Goal: Task Accomplishment & Management: Complete application form

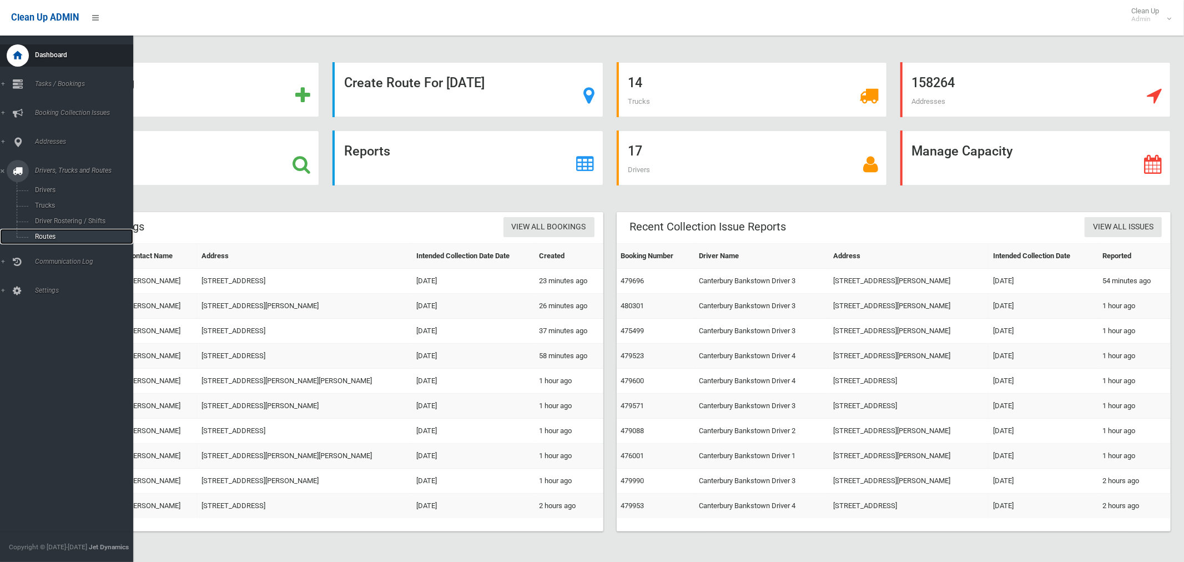
click at [53, 240] on span "Routes" at bounding box center [78, 237] width 92 height 8
click at [57, 218] on span "Driver Rostering / Shifts" at bounding box center [78, 221] width 92 height 8
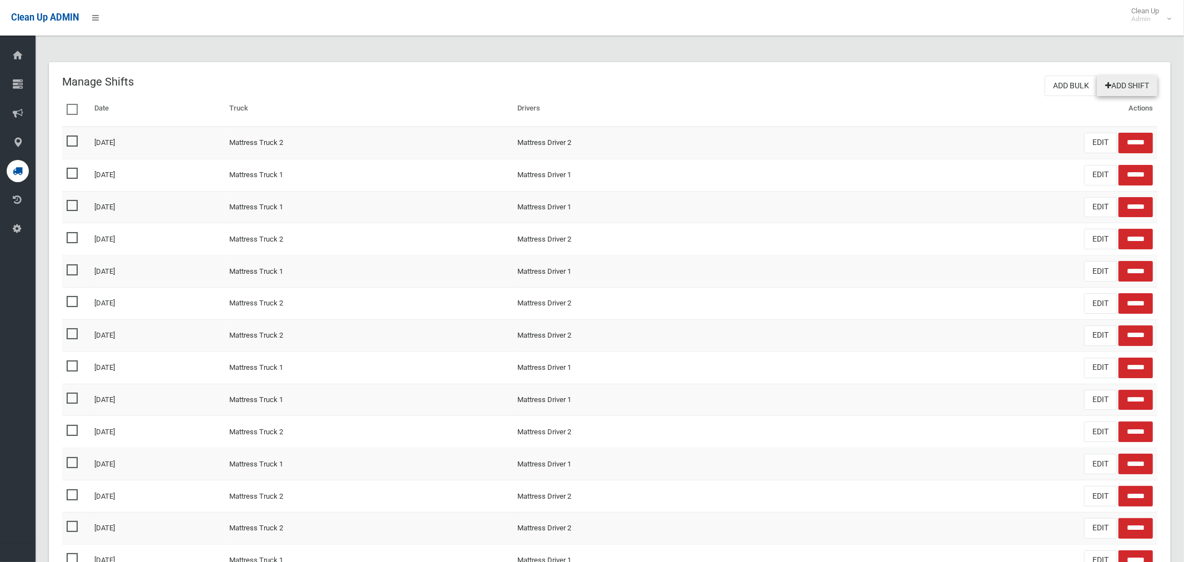
click at [1115, 86] on link "Add Shift" at bounding box center [1127, 85] width 61 height 21
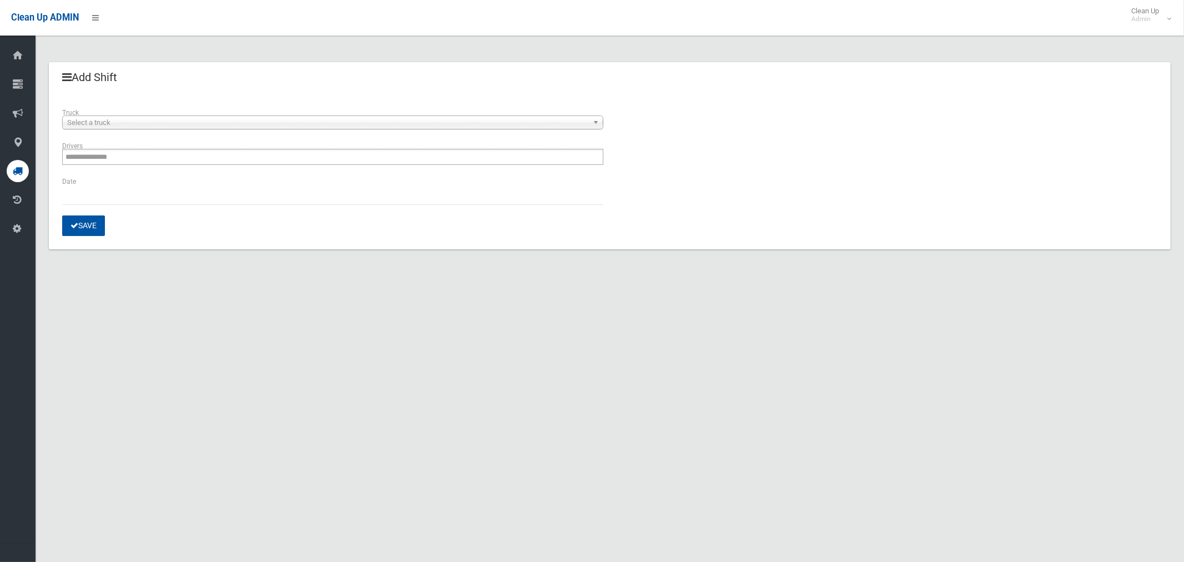
click at [171, 125] on span "Select a truck" at bounding box center [327, 122] width 521 height 13
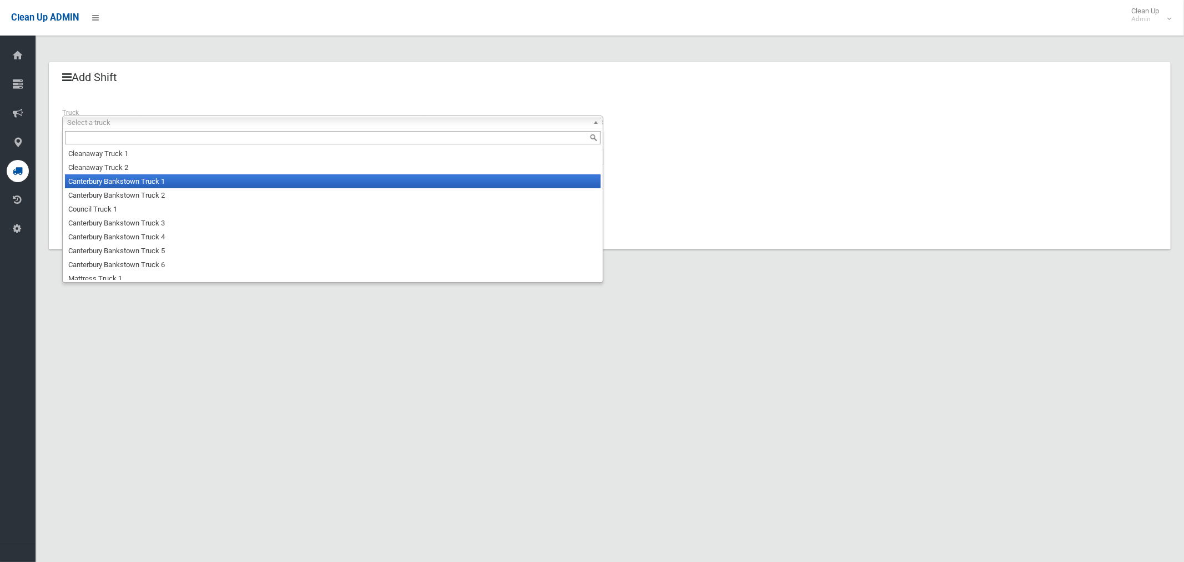
click at [159, 184] on li "Canterbury Bankstown Truck 1" at bounding box center [333, 181] width 536 height 14
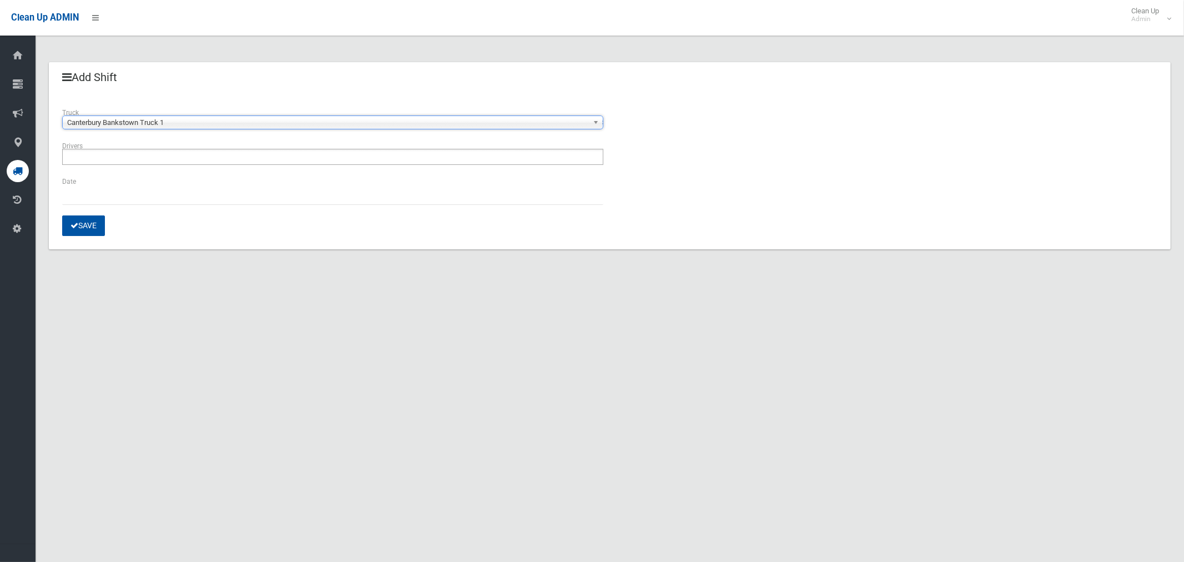
click at [134, 153] on ul at bounding box center [332, 157] width 541 height 16
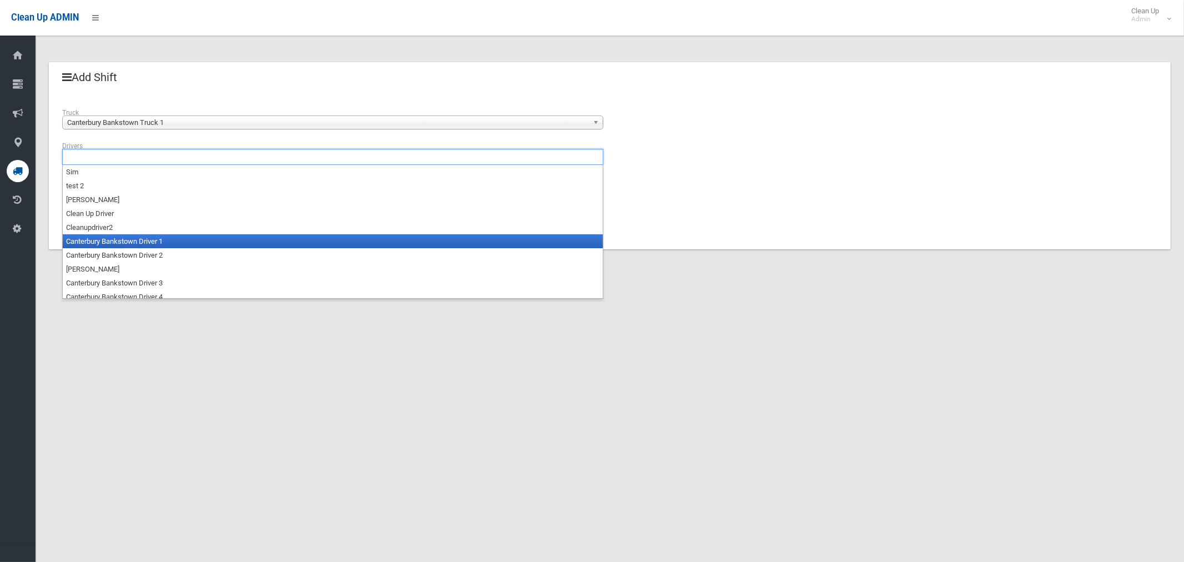
click at [145, 246] on li "Canterbury Bankstown Driver 1" at bounding box center [333, 241] width 540 height 14
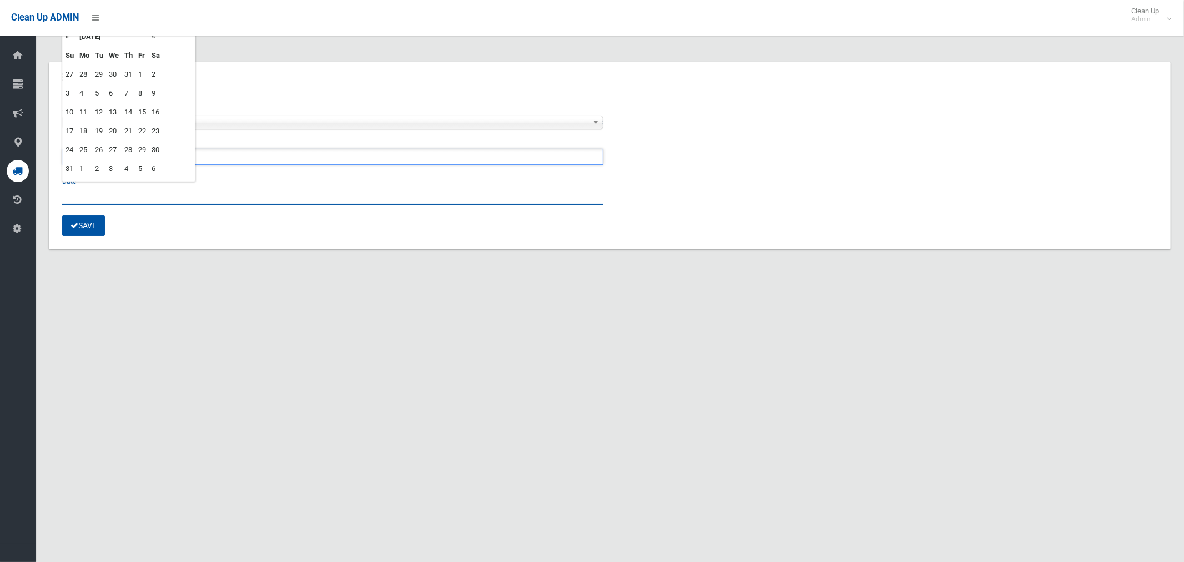
click at [83, 197] on input "text" at bounding box center [332, 194] width 541 height 21
click at [130, 151] on td "28" at bounding box center [129, 149] width 14 height 19
type input "**********"
click at [85, 227] on button "Save" at bounding box center [83, 225] width 43 height 21
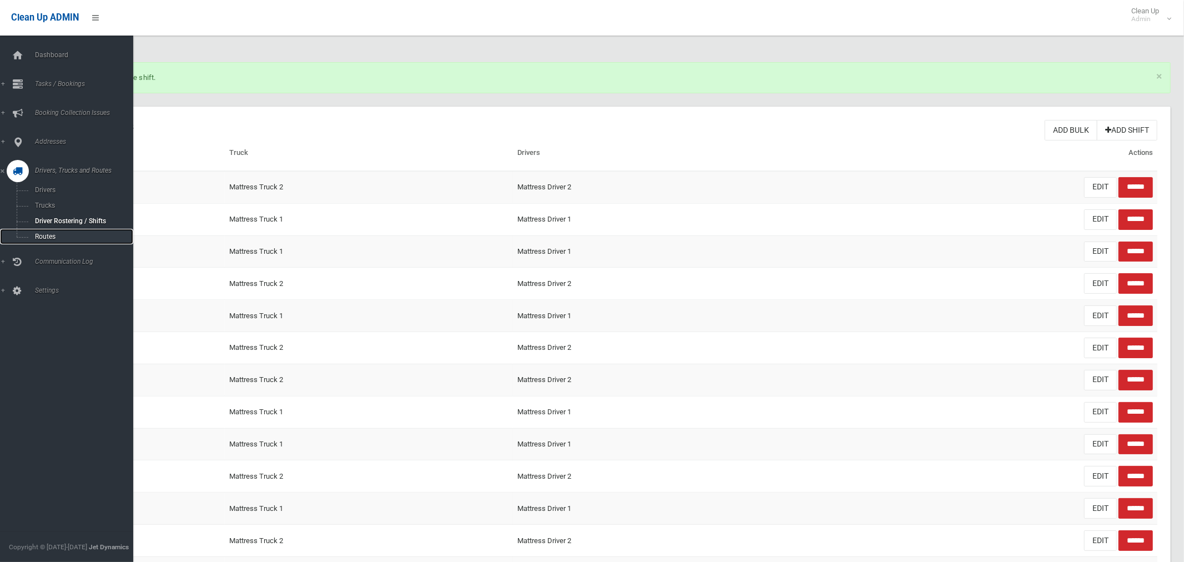
click at [39, 240] on span "Routes" at bounding box center [78, 237] width 92 height 8
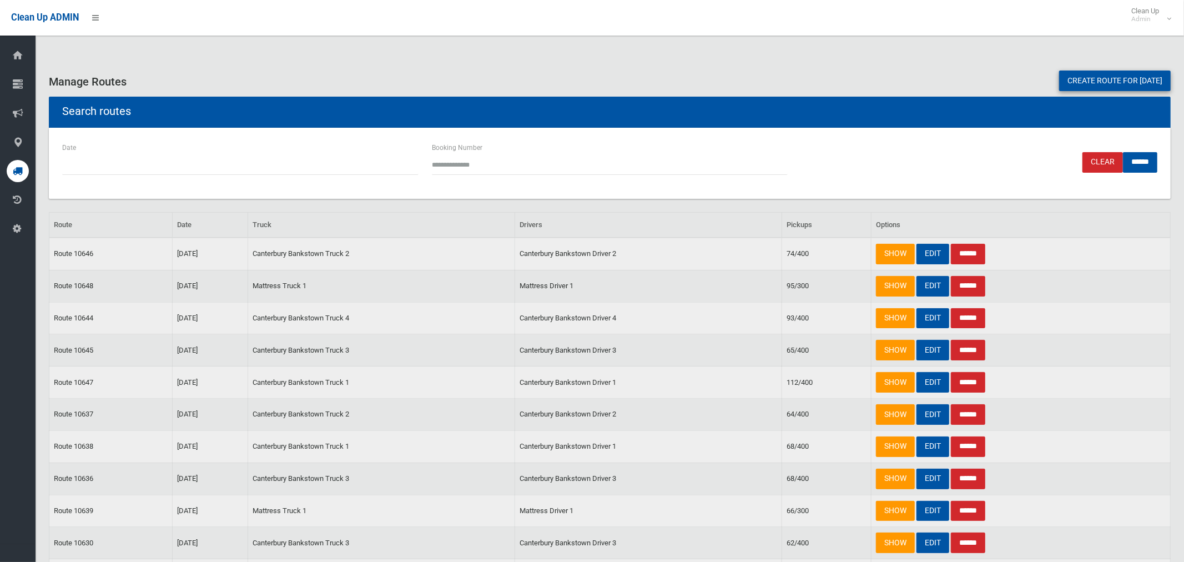
click at [1079, 83] on link "Create route for [DATE]" at bounding box center [1115, 80] width 112 height 21
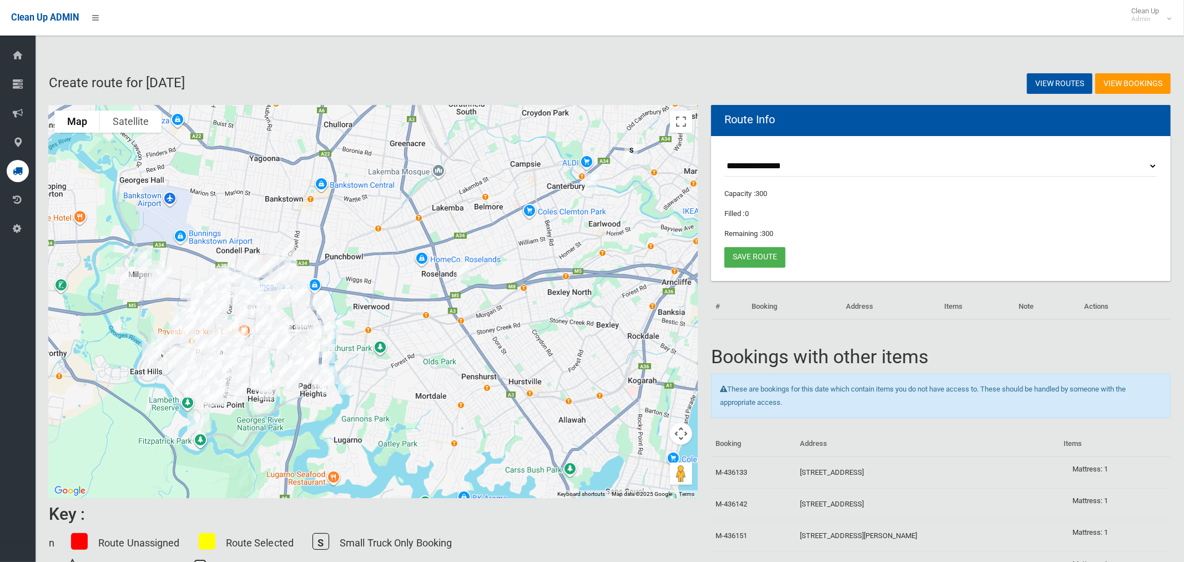
click at [778, 162] on select "**********" at bounding box center [940, 166] width 433 height 21
select select "*****"
click at [724, 156] on select "**********" at bounding box center [940, 166] width 433 height 21
click at [460, 273] on img "61 Cooloongatta Road, BEVERLY HILLS NSW 2209" at bounding box center [463, 271] width 22 height 28
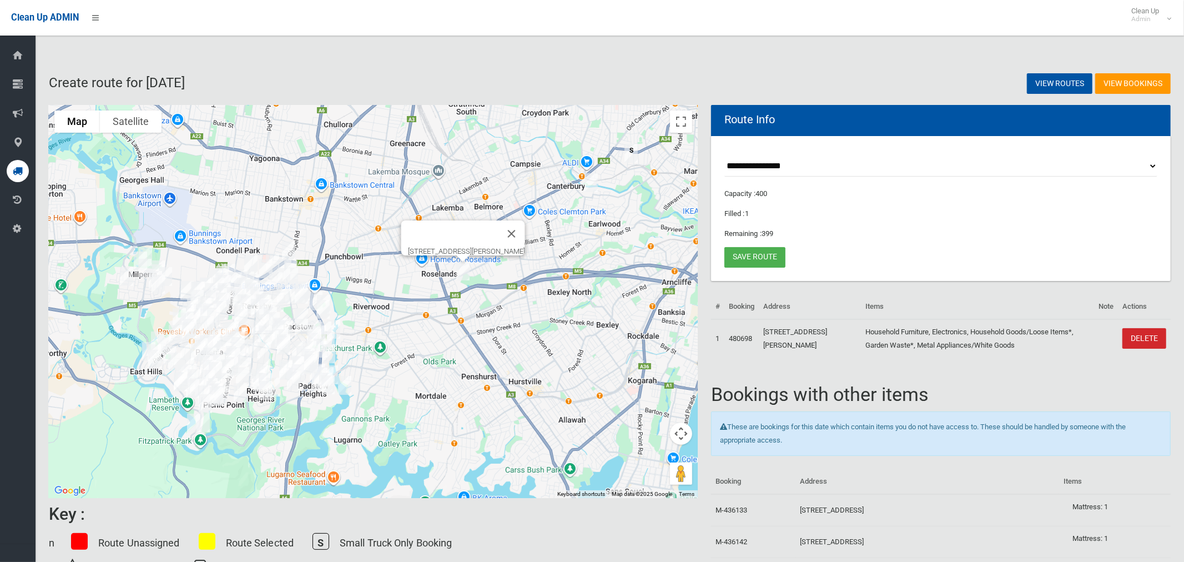
click at [462, 271] on img "61 Cooloongatta Road, BEVERLY HILLS NSW 2209" at bounding box center [463, 271] width 22 height 28
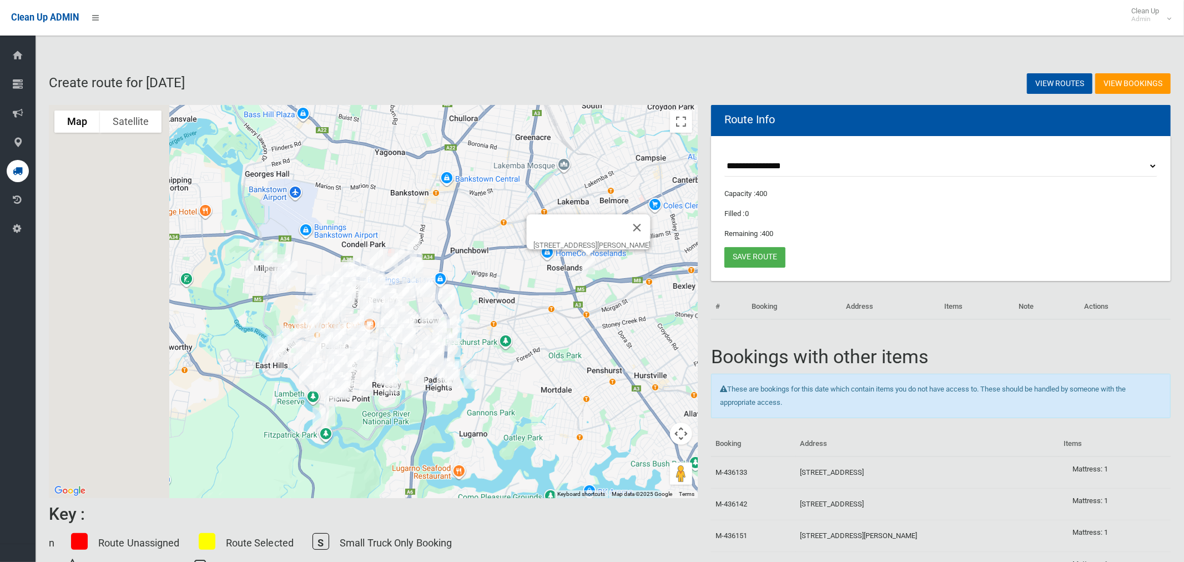
drag, startPoint x: 288, startPoint y: 186, endPoint x: 415, endPoint y: 179, distance: 127.3
click at [415, 179] on div "[STREET_ADDRESS][PERSON_NAME]" at bounding box center [373, 301] width 649 height 393
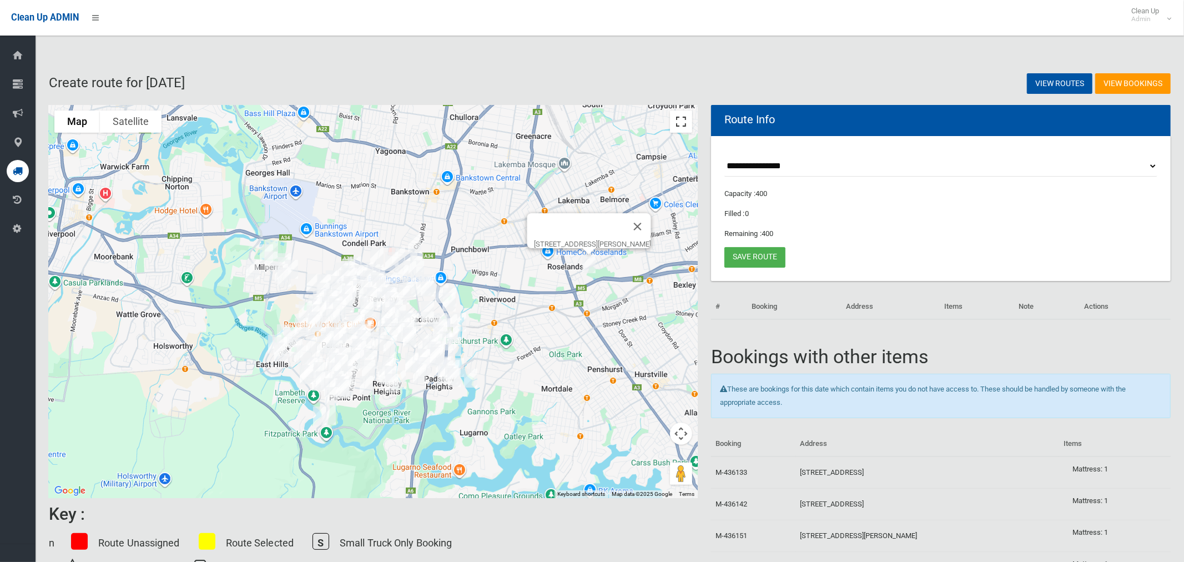
click at [683, 120] on button "Toggle fullscreen view" at bounding box center [681, 121] width 22 height 22
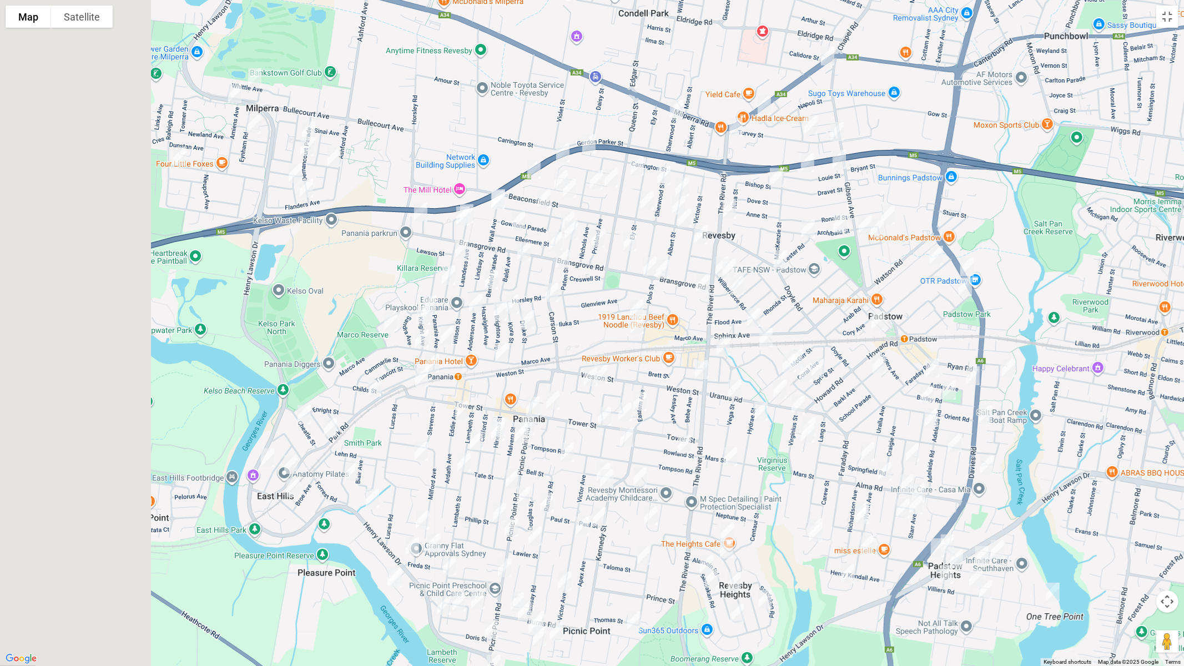
drag, startPoint x: 349, startPoint y: 290, endPoint x: 550, endPoint y: 295, distance: 200.4
click at [550, 295] on img "22 Carson Street, PANANIA NSW 2213" at bounding box center [552, 293] width 22 height 28
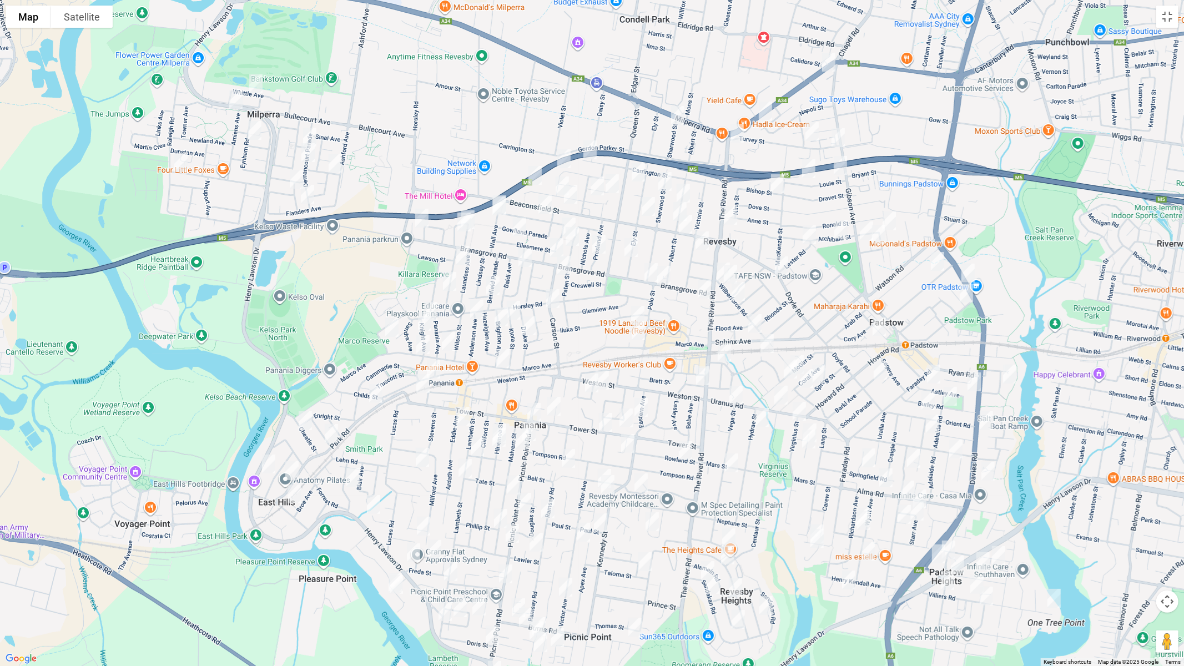
click at [254, 84] on img "31 Whittle Avenue, MILPERRA NSW 2214" at bounding box center [256, 84] width 22 height 28
click at [234, 99] on img "44 Ruthven Avenue, MILPERRA NSW 2214" at bounding box center [236, 101] width 22 height 28
click at [253, 132] on img "36 Eynham Road, MILPERRA NSW 2214" at bounding box center [255, 131] width 22 height 28
click at [183, 163] on img "56 Pozieres Avenue, MILPERRA NSW 2214" at bounding box center [181, 163] width 22 height 28
click at [254, 80] on img "31 Whittle Avenue, MILPERRA NSW 2214" at bounding box center [256, 84] width 22 height 28
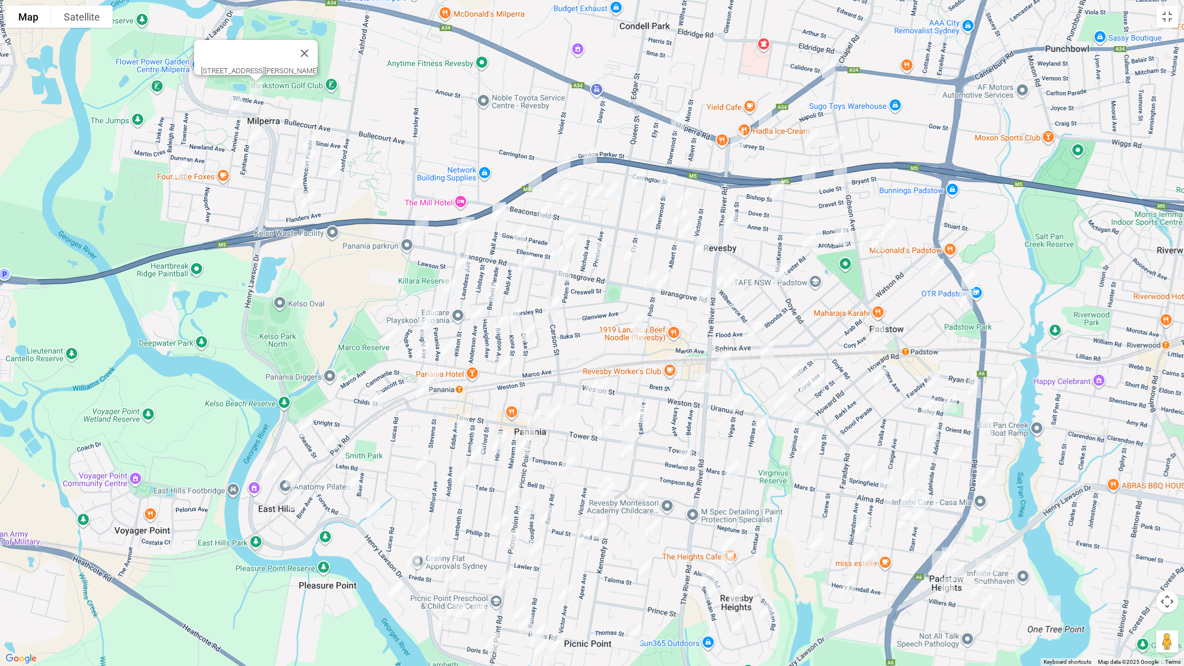
click at [310, 133] on img "48 Dernancourt Parade, MILPERRA NSW 2214" at bounding box center [310, 144] width 22 height 28
click at [303, 161] on img "34 Dernancourt Parade, MILPERRA NSW 2214" at bounding box center [308, 159] width 22 height 28
click at [341, 173] on img "7 Zonnebeke Crescent, MILPERRA NSW 2214" at bounding box center [335, 170] width 22 height 28
click at [293, 183] on img "8 Proyart Avenue, MILPERRA NSW 2214" at bounding box center [296, 186] width 22 height 28
click at [309, 202] on img "23 Flanders Avenue, MILPERRA NSW 2214" at bounding box center [307, 201] width 22 height 28
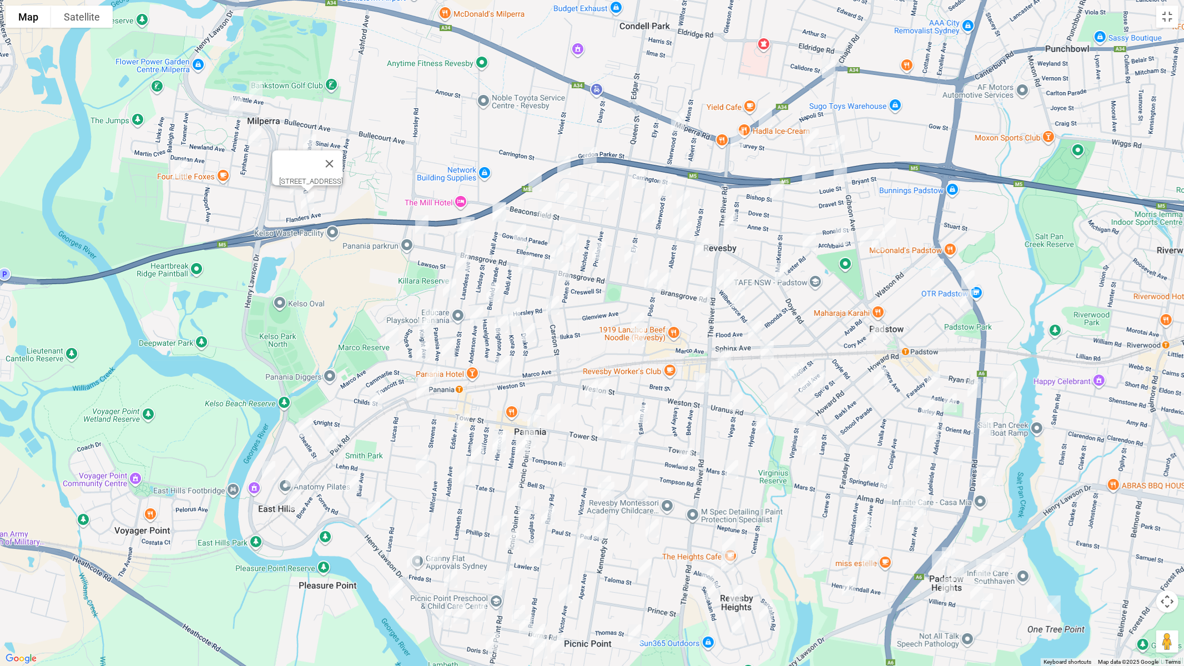
click at [831, 72] on img "178 Canterbury Road, BANKSTOWN NSW 2200" at bounding box center [829, 69] width 22 height 28
click at [824, 70] on img "178 Canterbury Road, BANKSTOWN NSW 2200" at bounding box center [829, 69] width 22 height 28
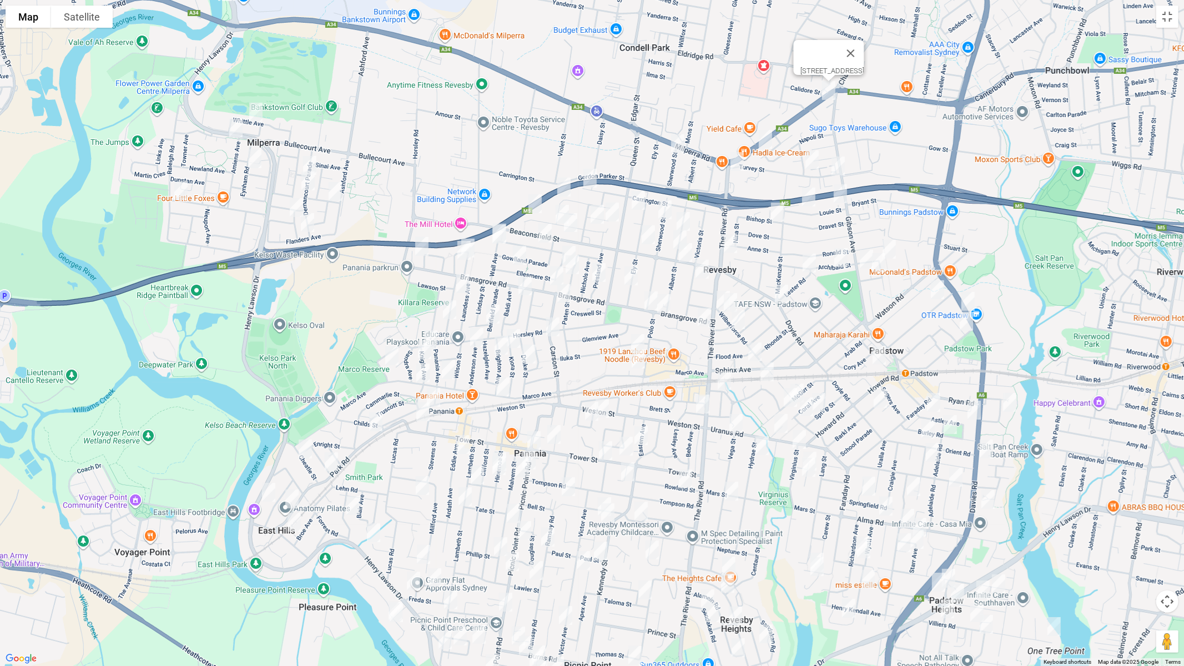
click at [676, 144] on img "2 Sherwood Street, REVESBY NSW 2212" at bounding box center [678, 144] width 22 height 28
click at [769, 143] on img "252 Canterbury Road, REVESBY NSW 2212" at bounding box center [765, 139] width 22 height 28
click at [734, 164] on img "1 The River Road, REVESBY NSW 2212" at bounding box center [737, 162] width 22 height 28
click at [809, 161] on img "32 Turvey Street, REVESBY NSW 2212" at bounding box center [812, 160] width 22 height 28
click at [839, 168] on img "1 Turvey Street, REVESBY NSW 2212" at bounding box center [838, 166] width 22 height 28
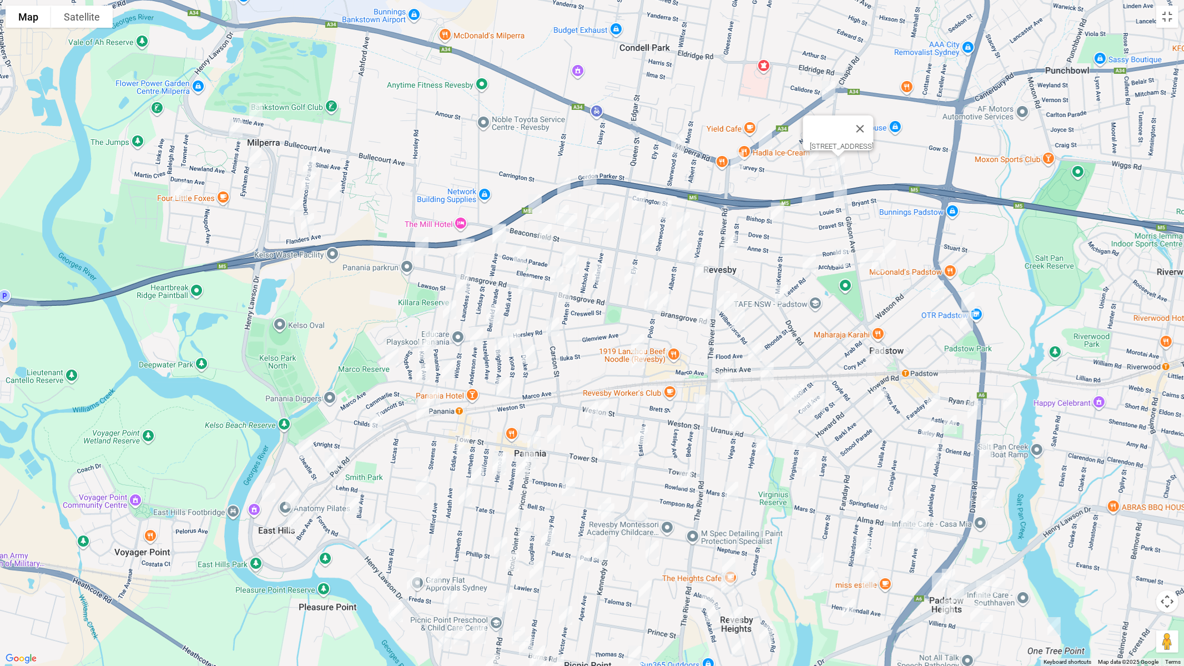
click at [847, 195] on img "4A Louie Street, PADSTOW NSW 2211" at bounding box center [840, 194] width 22 height 28
click at [810, 196] on img "34 Louie Street, PADSTOW NSW 2211" at bounding box center [809, 197] width 22 height 28
click at [779, 212] on img "5 Bishop Street, REVESBY NSW 2212" at bounding box center [778, 212] width 22 height 28
click at [590, 176] on img "98 Carrington Street, REVESBY NSW 2212" at bounding box center [590, 178] width 22 height 28
click at [558, 187] on img "17 Alliance Avenue, REVESBY NSW 2212" at bounding box center [564, 187] width 22 height 28
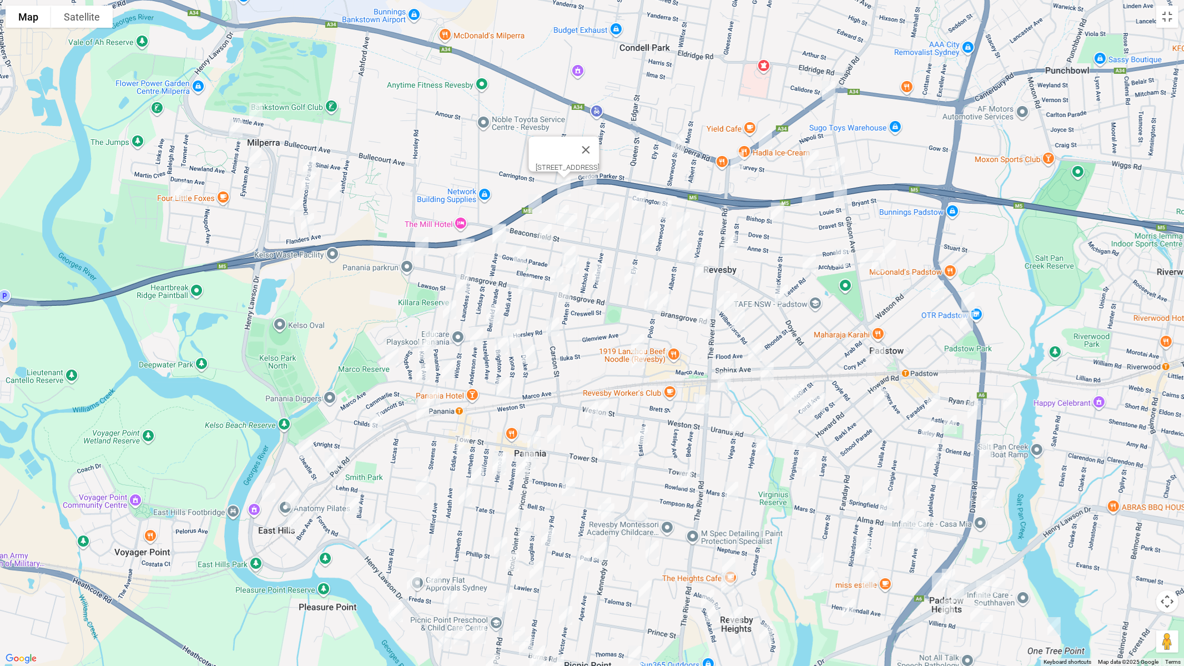
click at [530, 202] on img "64 Tracey Street, REVESBY NSW 2212" at bounding box center [535, 204] width 22 height 28
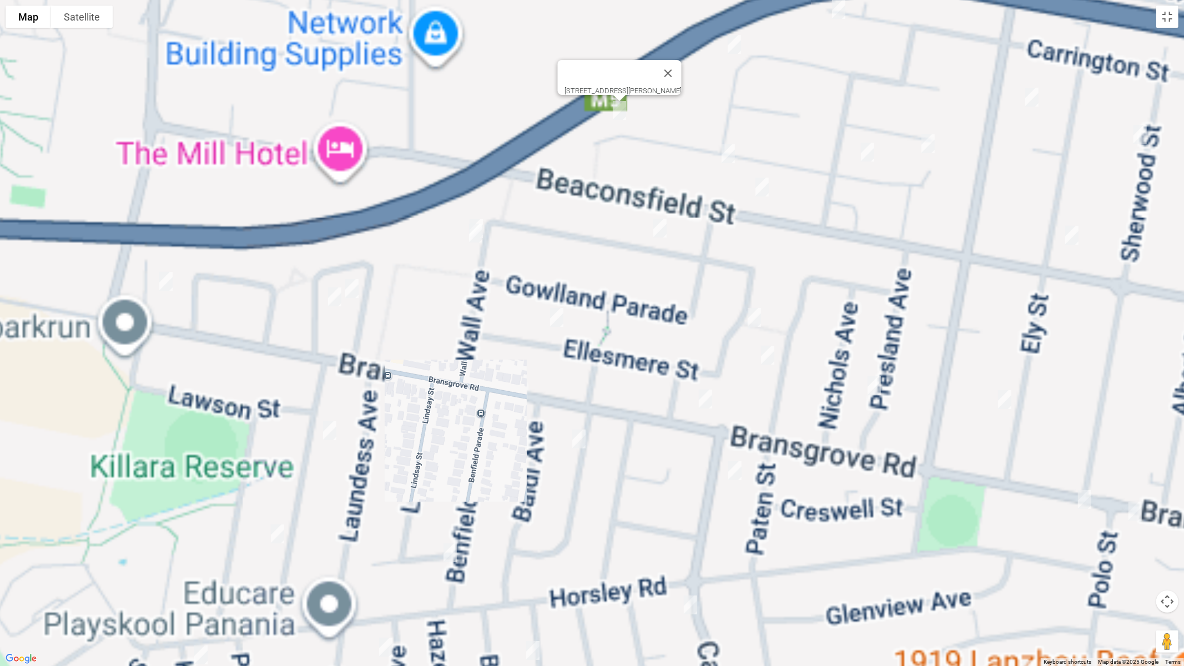
click at [481, 216] on img "27A Wall Avenue, PANANIA NSW 2213" at bounding box center [476, 229] width 22 height 28
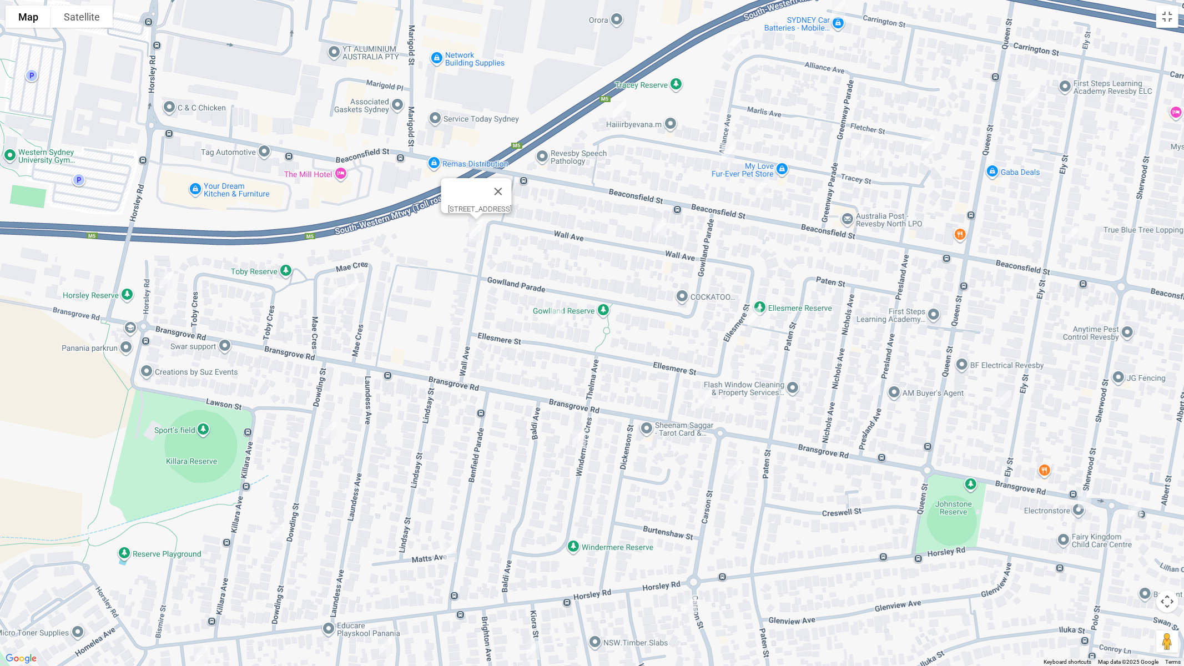
click at [475, 236] on img "27 Wall Avenue, PANANIA NSW 2213" at bounding box center [476, 233] width 22 height 28
click at [170, 281] on img "224 Horsley Road, PANANIA NSW 2213" at bounding box center [166, 282] width 22 height 28
click at [353, 293] on img "21 Mae Crescent, PANANIA NSW 2213" at bounding box center [352, 289] width 22 height 28
click at [336, 301] on img "5 Mae Crescent, PANANIA NSW 2213" at bounding box center [335, 297] width 22 height 28
click at [731, 155] on img "37 Tracey Street, REVESBY NSW 2212" at bounding box center [728, 154] width 22 height 28
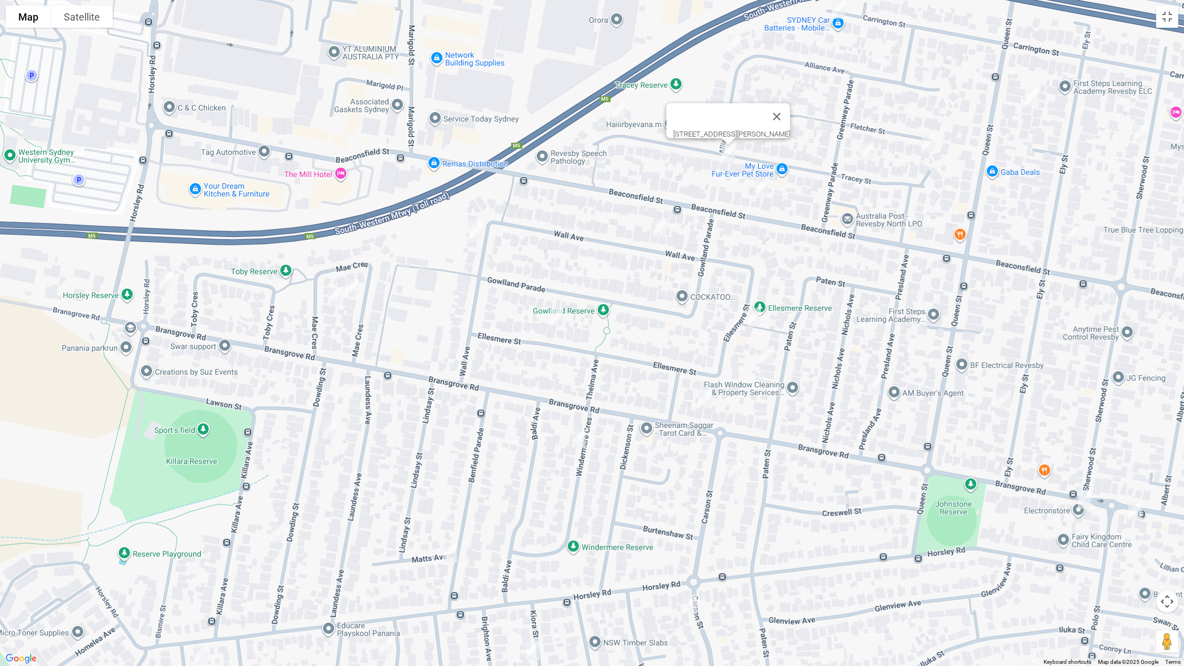
click at [762, 182] on img "78 Beaconsfield Street, REVESBY NSW 2212" at bounding box center [762, 187] width 22 height 28
click at [1032, 97] on img "55A Queen Street, REVESBY NSW 2212" at bounding box center [1032, 97] width 22 height 28
click at [928, 148] on img "16 Fletcher Street, REVESBY NSW 2212" at bounding box center [928, 144] width 22 height 28
click at [864, 154] on img "28 Tracey Street, REVESBY NSW 2212" at bounding box center [868, 152] width 22 height 28
drag, startPoint x: 659, startPoint y: 225, endPoint x: 588, endPoint y: 294, distance: 99.7
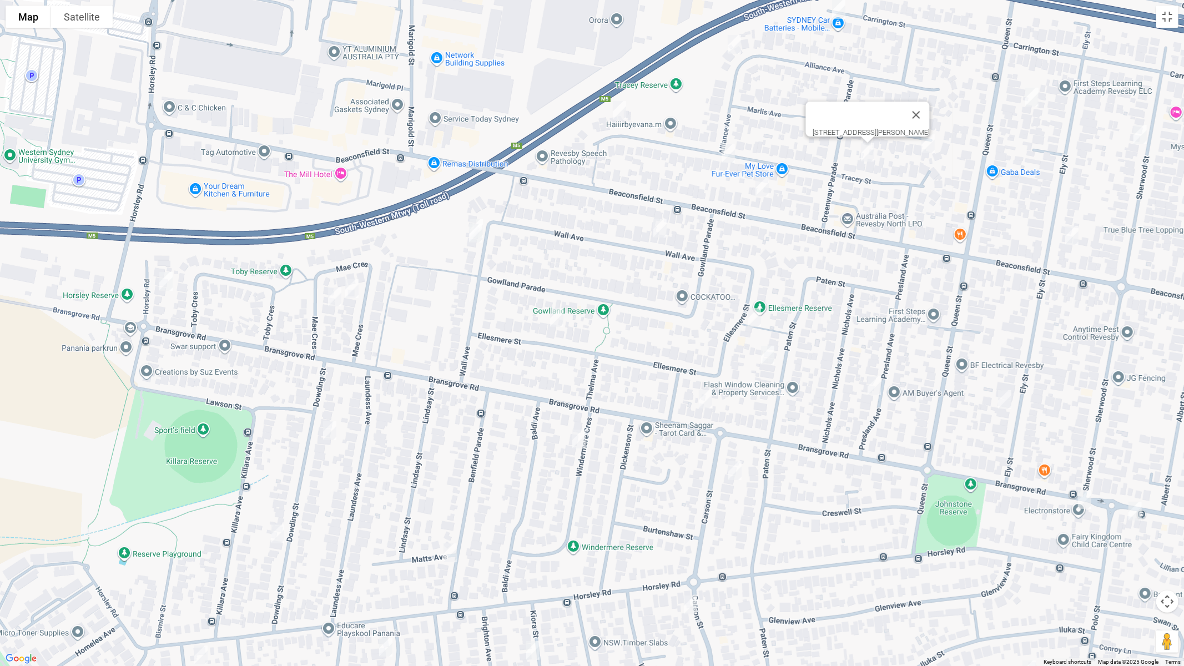
click at [659, 225] on img "71 Wall Avenue, PANANIA NSW 2213" at bounding box center [660, 228] width 22 height 28
click at [560, 318] on img "13 Ellesmere Street, PANANIA NSW 2213" at bounding box center [557, 318] width 22 height 28
click at [321, 429] on img "12A Dowding Street, PANANIA NSW 2213" at bounding box center [330, 431] width 22 height 28
click at [756, 320] on img "60 Ellesmere Street, PANANIA NSW 2213" at bounding box center [754, 318] width 22 height 28
click at [769, 357] on img "47 Paten Street, REVESBY NSW 2212" at bounding box center [768, 355] width 22 height 28
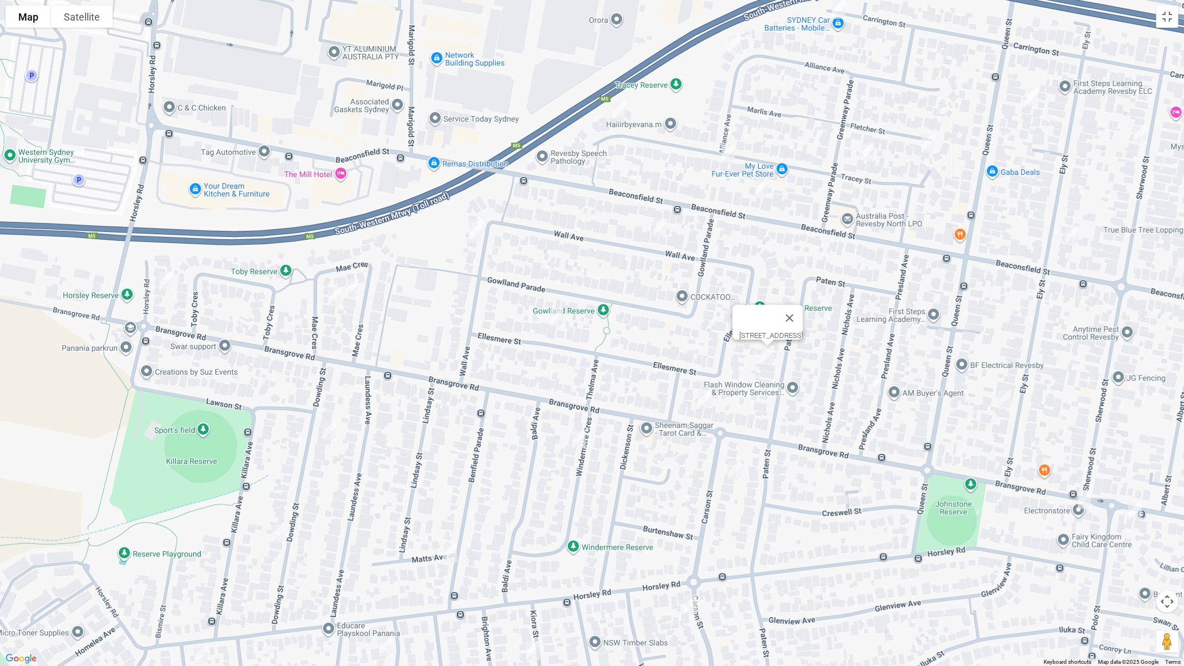
click at [701, 398] on img "146 Bransgrove Road, PANANIA NSW 2213" at bounding box center [705, 399] width 22 height 28
click at [577, 439] on img "8 Windermere Crescent, PANANIA NSW 2213" at bounding box center [579, 439] width 22 height 28
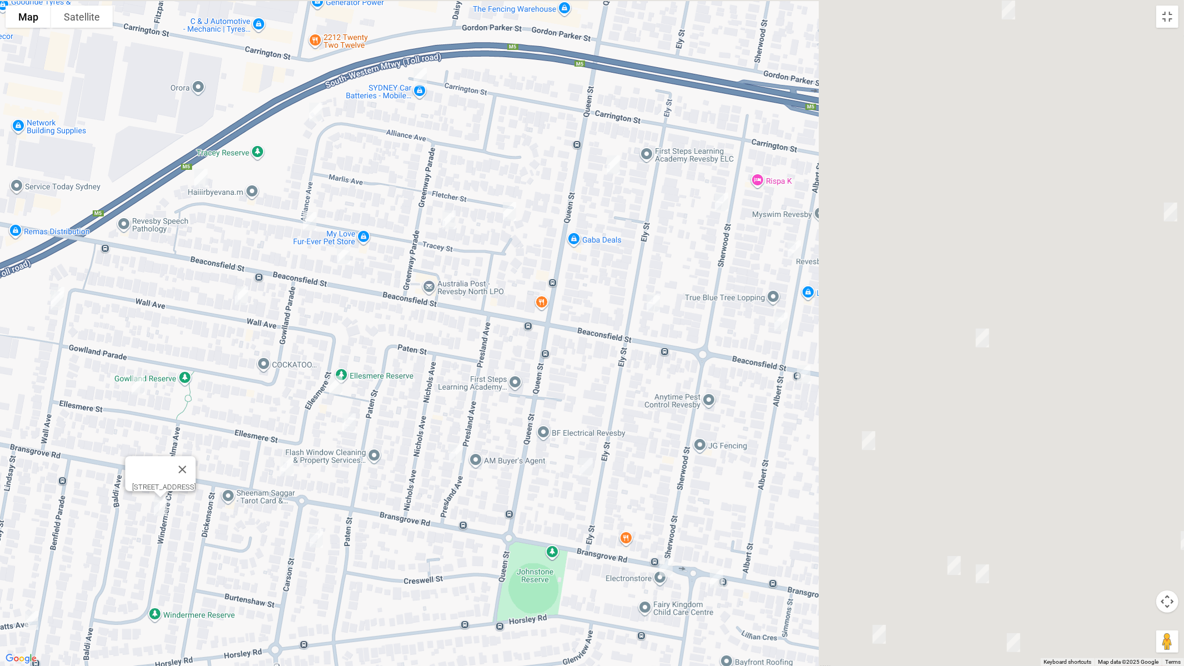
drag, startPoint x: 737, startPoint y: 310, endPoint x: 507, endPoint y: 381, distance: 240.5
click at [507, 381] on div "[STREET_ADDRESS]" at bounding box center [592, 333] width 1184 height 666
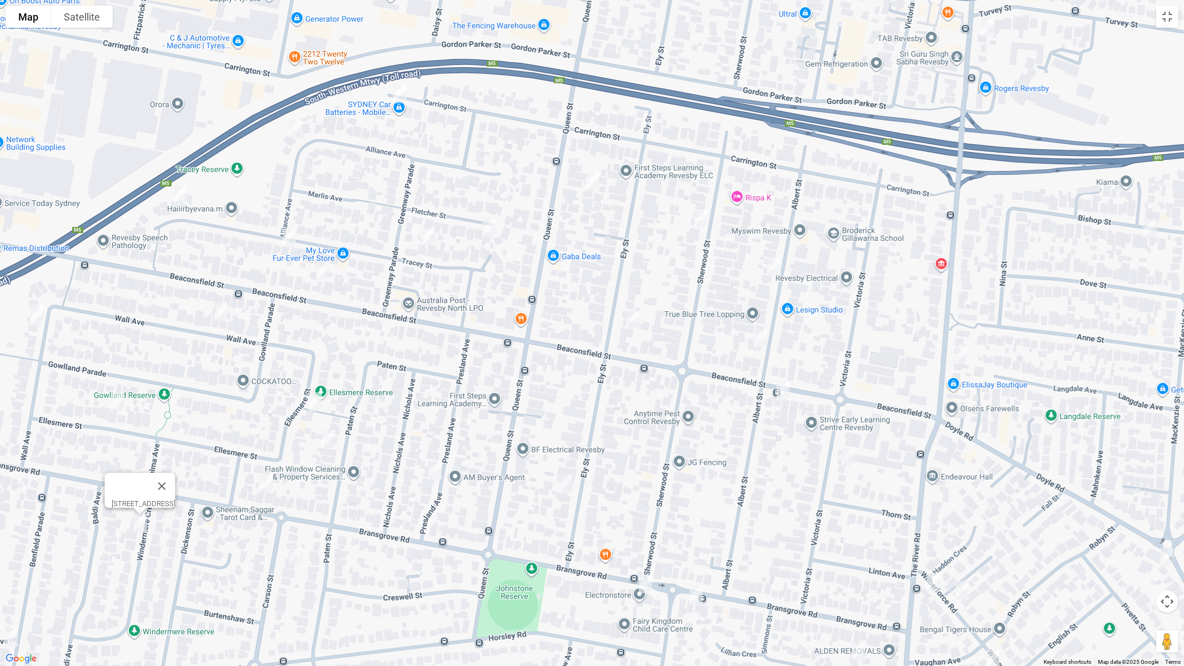
click at [698, 221] on img "62 Sherwood Street, REVESBY NSW 2212" at bounding box center [701, 219] width 22 height 28
click at [776, 268] on img "60 Albert Street, REVESBY NSW 2212" at bounding box center [774, 267] width 22 height 28
click at [633, 319] on img "85 Ely Street, REVESBY NSW 2212" at bounding box center [633, 320] width 22 height 28
click at [761, 337] on img "76A Albert Street, REVESBY NSW 2212" at bounding box center [760, 339] width 22 height 28
click at [780, 387] on img "13 Beaconsfield Street, REVESBY NSW 2212" at bounding box center [783, 391] width 22 height 28
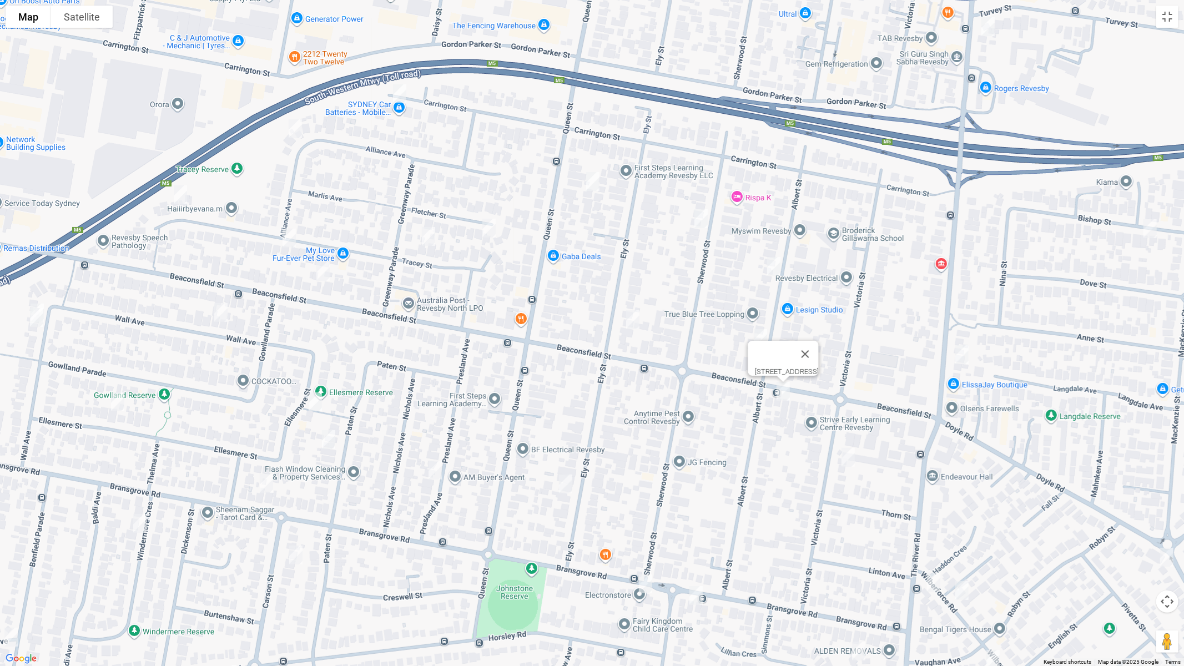
click at [968, 355] on img "67 The River Road, REVESBY NSW 2212" at bounding box center [962, 355] width 22 height 28
click at [849, 461] on img "83 Victoria Street, REVESBY NSW 2212" at bounding box center [848, 458] width 22 height 28
click at [560, 486] on img "106 Ely Street, REVESBY NSW 2212" at bounding box center [566, 484] width 22 height 28
drag, startPoint x: 436, startPoint y: 470, endPoint x: 450, endPoint y: 462, distance: 16.1
click at [436, 469] on img "32 Presland Avenue, REVESBY NSW 2212" at bounding box center [435, 470] width 22 height 28
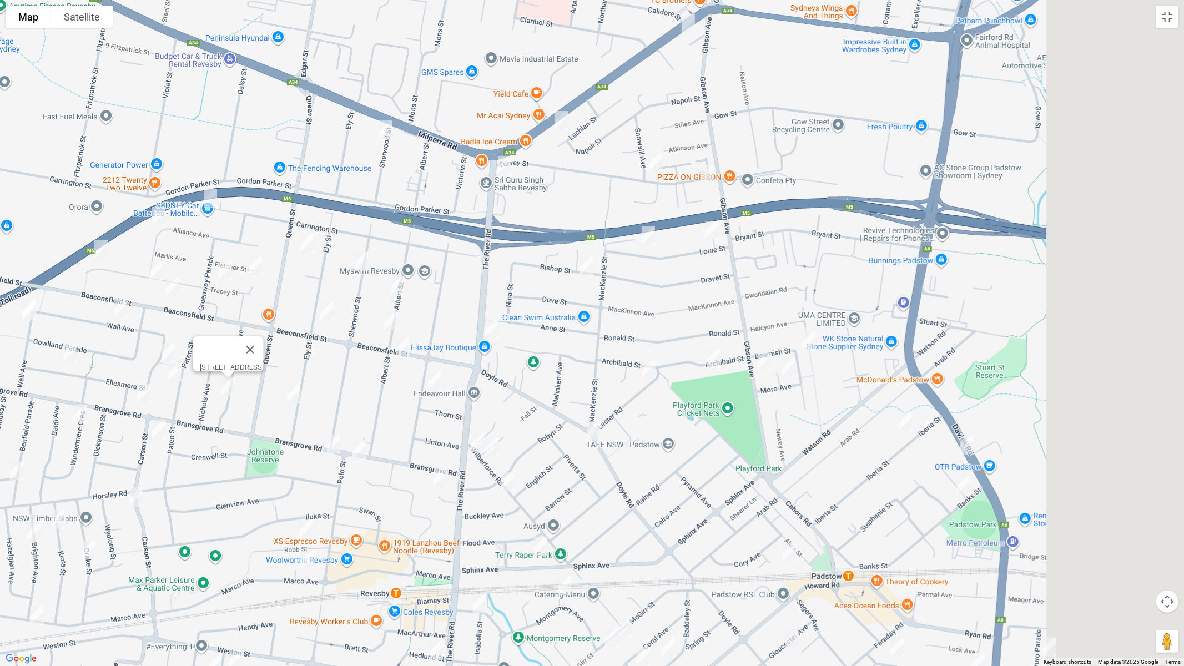
drag, startPoint x: 768, startPoint y: 360, endPoint x: 537, endPoint y: 325, distance: 233.0
click at [537, 325] on div "[STREET_ADDRESS]" at bounding box center [592, 333] width 1184 height 666
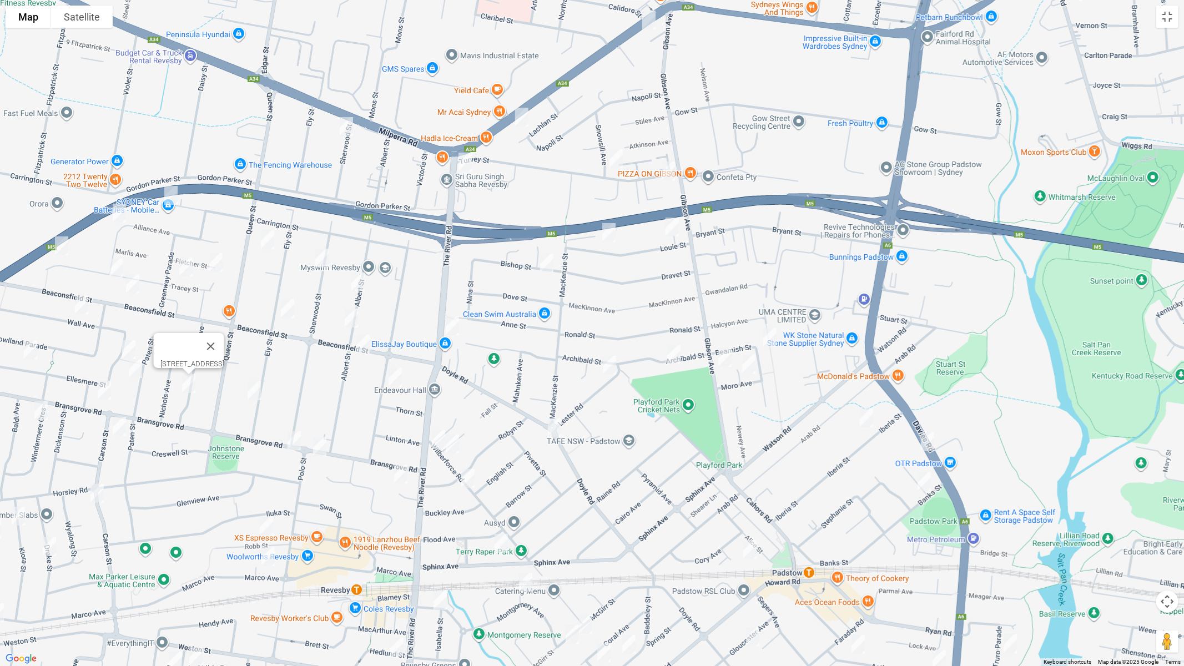
click at [773, 337] on img "23A Beamish Street, PADSTOW NSW 2211" at bounding box center [770, 338] width 22 height 28
click at [728, 356] on img "148 Gibson Avenue, PADSTOW NSW 2211" at bounding box center [725, 358] width 22 height 28
drag, startPoint x: 751, startPoint y: 365, endPoint x: 693, endPoint y: 365, distance: 57.7
click at [750, 365] on img "4 Moro Avenue, PADSTOW NSW 2211" at bounding box center [749, 364] width 22 height 28
drag, startPoint x: 671, startPoint y: 361, endPoint x: 624, endPoint y: 365, distance: 46.7
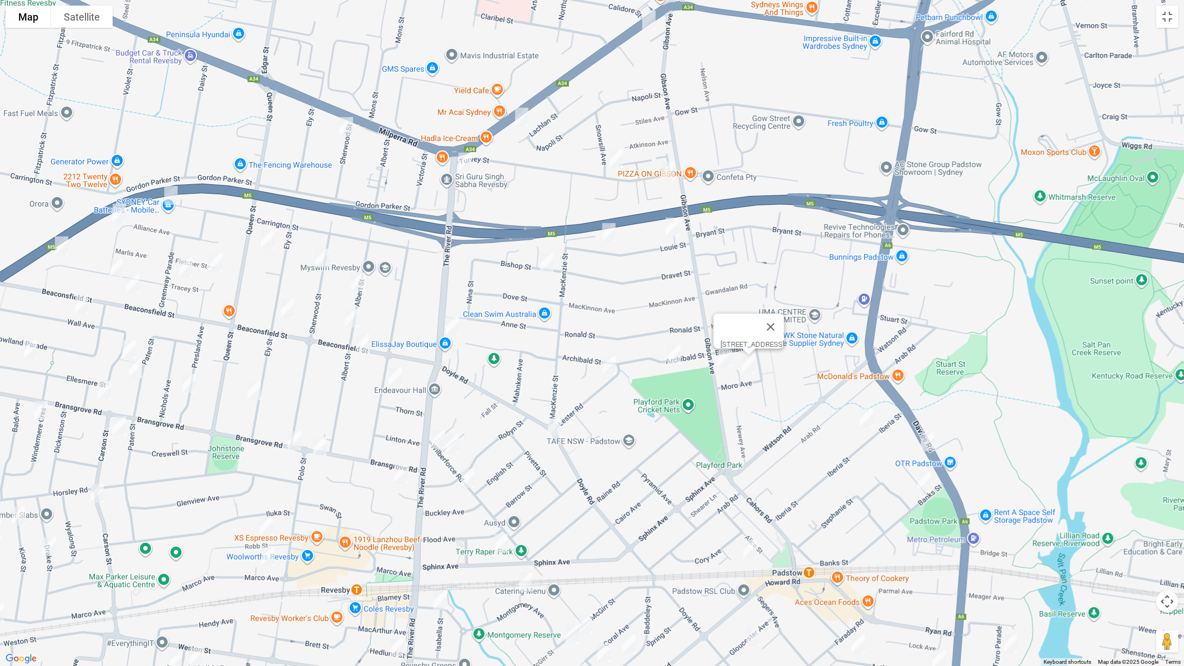
click at [671, 361] on img "15 Archibald Street, PADSTOW NSW 2211" at bounding box center [674, 355] width 22 height 28
click at [612, 367] on img "2 Lester Road, REVESBY NSW 2212" at bounding box center [609, 365] width 22 height 28
click at [555, 426] on img "42 Doyle Road, REVESBY NSW 2212" at bounding box center [554, 428] width 22 height 28
click at [869, 422] on img "3/62 Iberia Street, PADSTOW NSW 2211" at bounding box center [866, 418] width 22 height 28
click at [931, 437] on img "12 Davies Road, PADSTOW NSW 2211" at bounding box center [927, 442] width 22 height 28
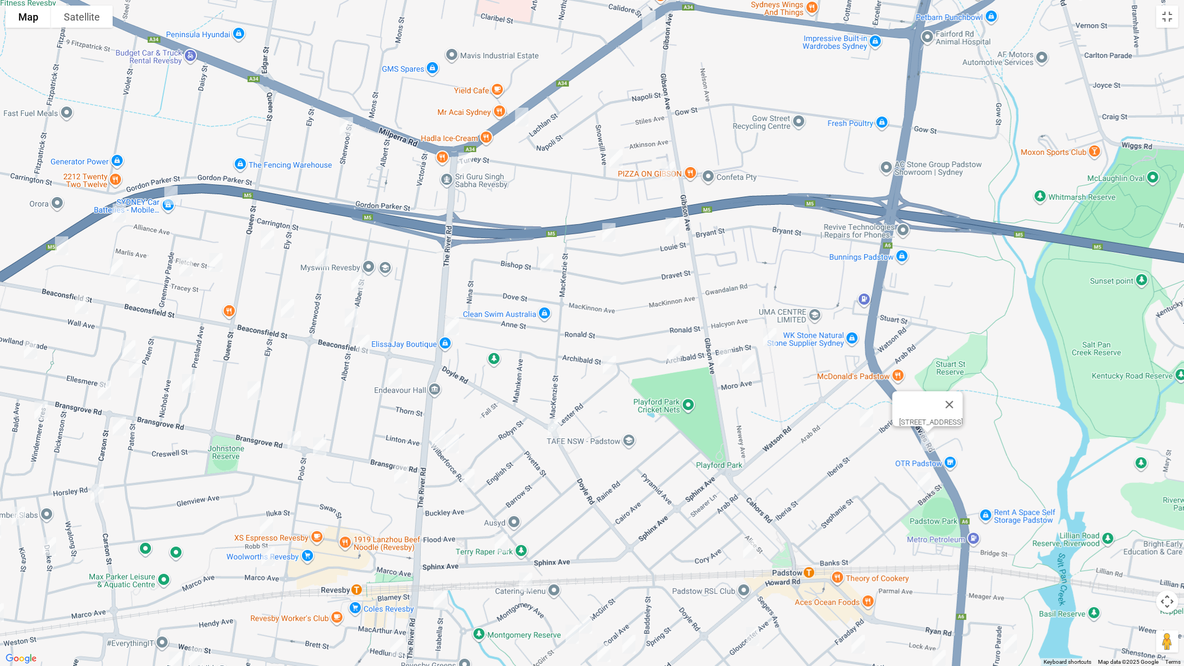
click at [923, 481] on img "52 Banks Street, PADSTOW NSW 2211" at bounding box center [924, 482] width 22 height 28
click at [748, 550] on img "4 Heindrich Avenue, PADSTOW NSW 2211" at bounding box center [750, 550] width 22 height 28
click at [437, 435] on img "3/109 The River Road, REVESBY NSW 2212" at bounding box center [438, 440] width 22 height 28
click at [456, 443] on img "9 Wilberforce Road, REVESBY NSW 2212" at bounding box center [452, 444] width 22 height 28
click at [468, 477] on img "14 Wilberforce Road, REVESBY NSW 2212" at bounding box center [468, 479] width 22 height 28
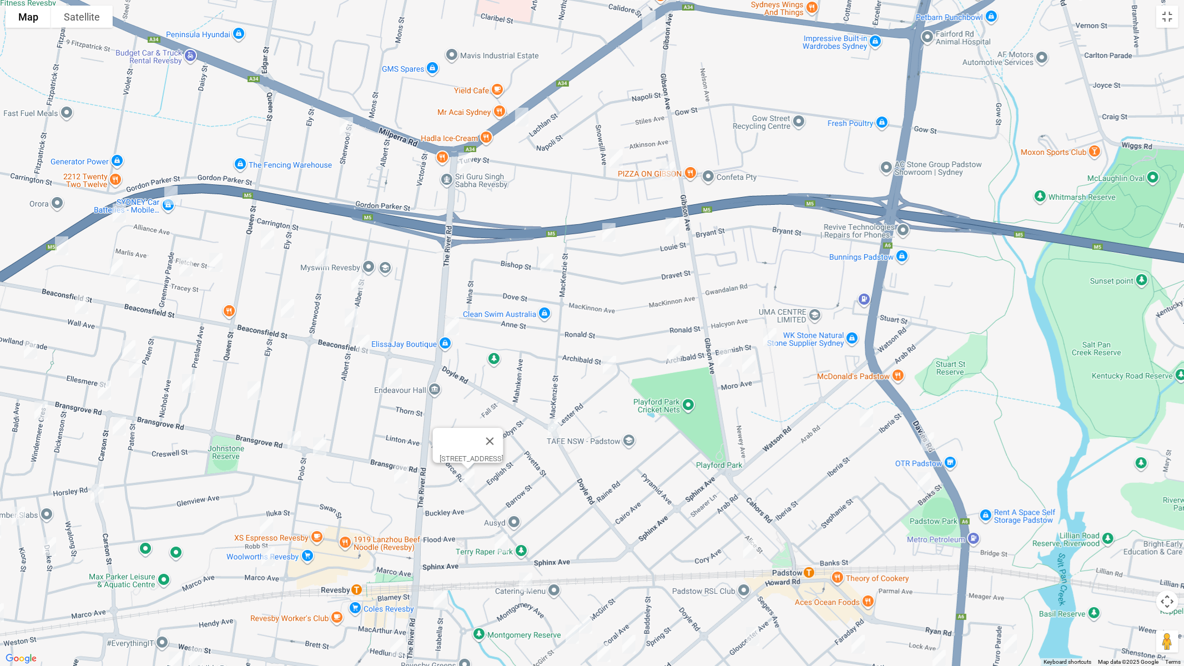
click at [398, 478] on img "5 Delia Avenue, REVESBY NSW 2212" at bounding box center [401, 474] width 22 height 28
click at [320, 453] on img "47 Bransgrove Road, REVESBY NSW 2212" at bounding box center [320, 447] width 22 height 28
click at [291, 442] on img "53 Bransgrove Road, REVESBY NSW 2212" at bounding box center [294, 441] width 22 height 28
click at [118, 432] on img "9A Carson Street, PANANIA NSW 2213" at bounding box center [119, 426] width 22 height 28
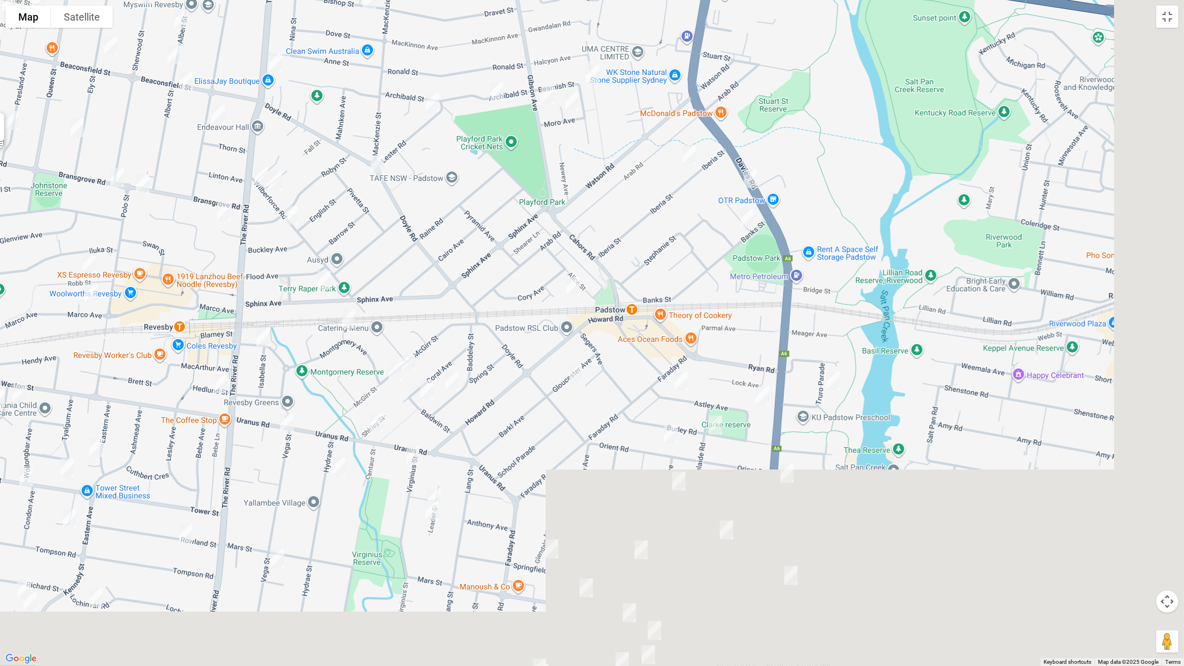
drag, startPoint x: 654, startPoint y: 453, endPoint x: 503, endPoint y: 219, distance: 278.2
click at [499, 218] on div "[STREET_ADDRESS][PERSON_NAME]" at bounding box center [592, 333] width 1184 height 666
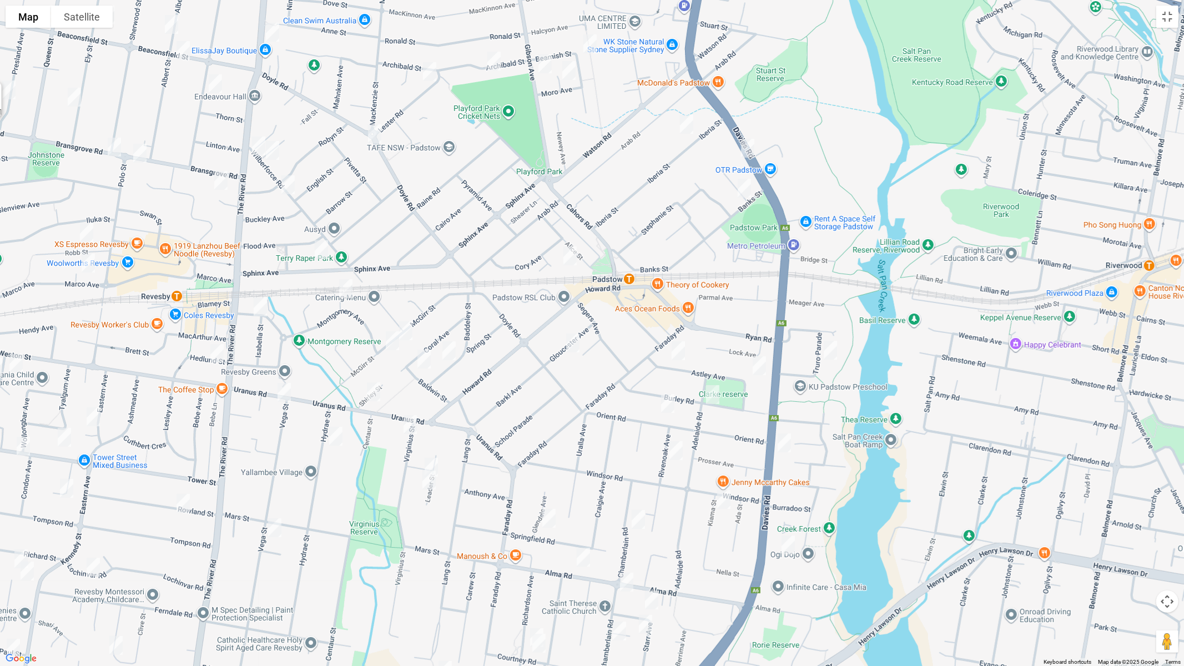
click at [835, 349] on img "20 Truro Parade, PADSTOW NSW 2211" at bounding box center [830, 350] width 22 height 28
click at [763, 365] on img "41 Astley Avenue, PADSTOW NSW 2211" at bounding box center [759, 366] width 22 height 28
click at [788, 442] on img "153 Davies Road, PADSTOW NSW 2211" at bounding box center [784, 443] width 22 height 28
click at [785, 542] on img "30 Werona Avenue, PADSTOW NSW 2211" at bounding box center [788, 545] width 22 height 28
click at [682, 350] on img "5 Astley Avenue, PADSTOW NSW 2211" at bounding box center [678, 351] width 22 height 28
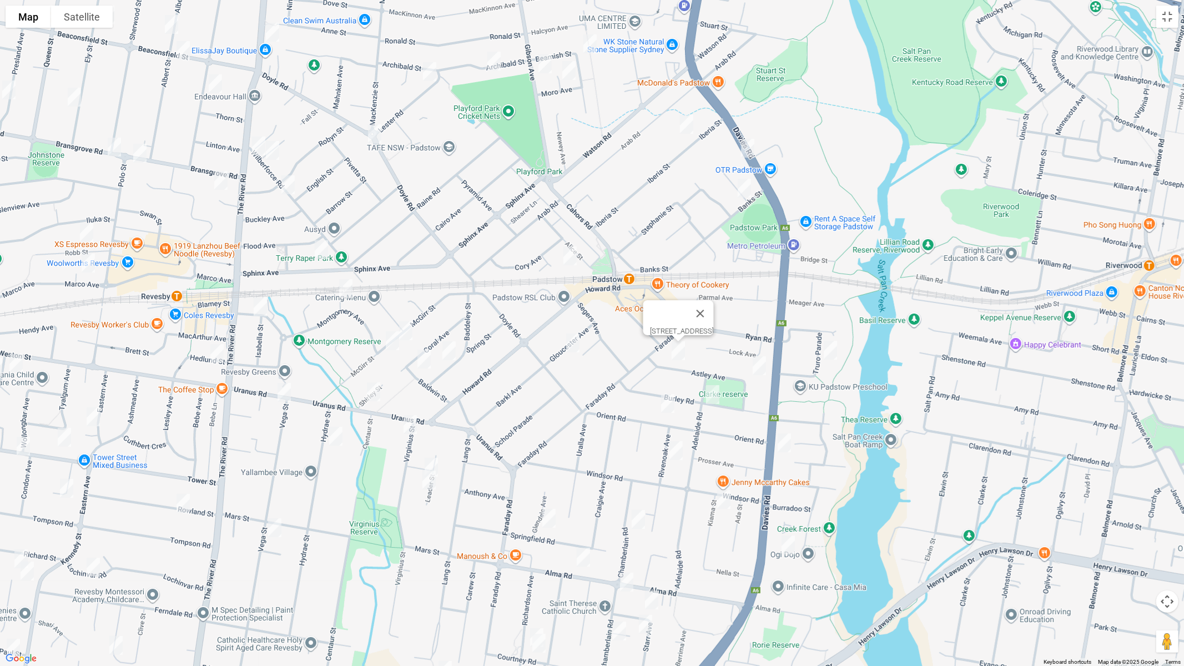
drag, startPoint x: 712, startPoint y: 388, endPoint x: 669, endPoint y: 401, distance: 44.6
click at [711, 388] on img "1 Adelaide Road, PADSTOW NSW 2211" at bounding box center [713, 395] width 22 height 28
click at [667, 402] on img "40 Orient Road, PADSTOW NSW 2211" at bounding box center [668, 404] width 22 height 28
click at [676, 451] on img "13 Rivenoak Avenue, PADSTOW NSW 2211" at bounding box center [676, 451] width 22 height 28
click at [724, 495] on img "1 Kiama Street, PADSTOW NSW 2211" at bounding box center [724, 500] width 22 height 28
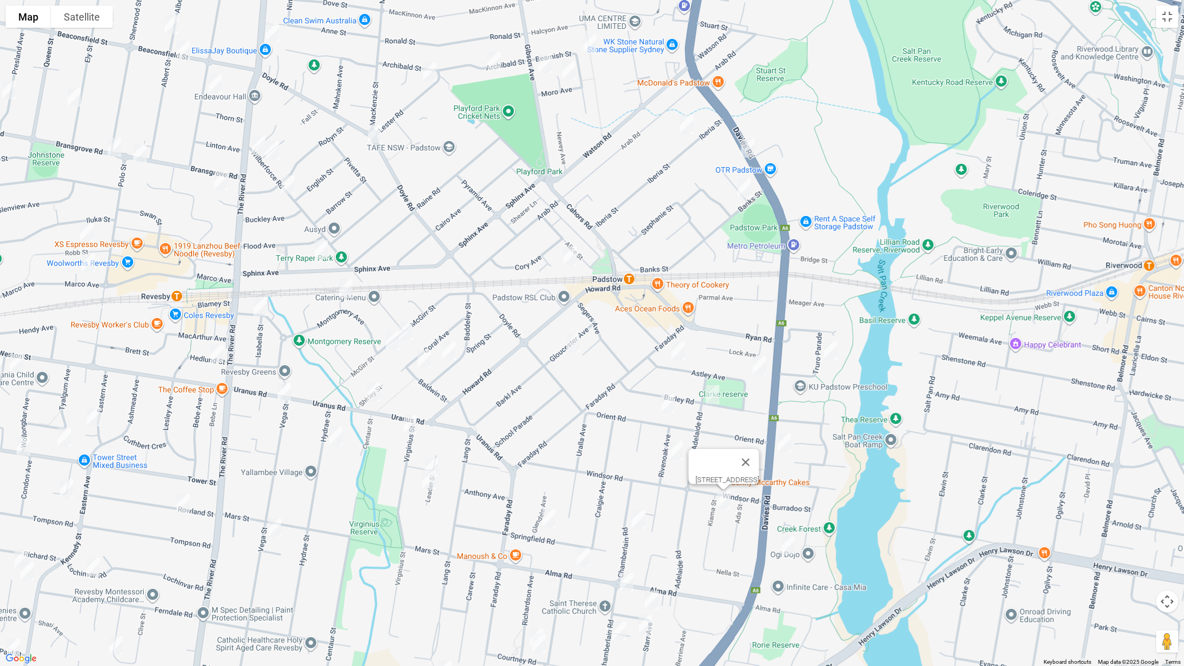
click at [712, 396] on img "1 Adelaide Road, PADSTOW NSW 2211" at bounding box center [713, 395] width 22 height 28
click at [570, 346] on img "13 Gloucester Avenue, PADSTOW NSW 2211" at bounding box center [573, 343] width 22 height 28
click at [320, 248] on img "68 Sphinx Avenue, REVESBY NSW 2212" at bounding box center [321, 250] width 22 height 28
click at [343, 289] on img "1/23 Montgomery Avenue, REVESBY NSW 2212" at bounding box center [346, 289] width 22 height 28
click at [408, 333] on img "43 Mc Girr Street, PADSTOW NSW 2211" at bounding box center [406, 331] width 22 height 28
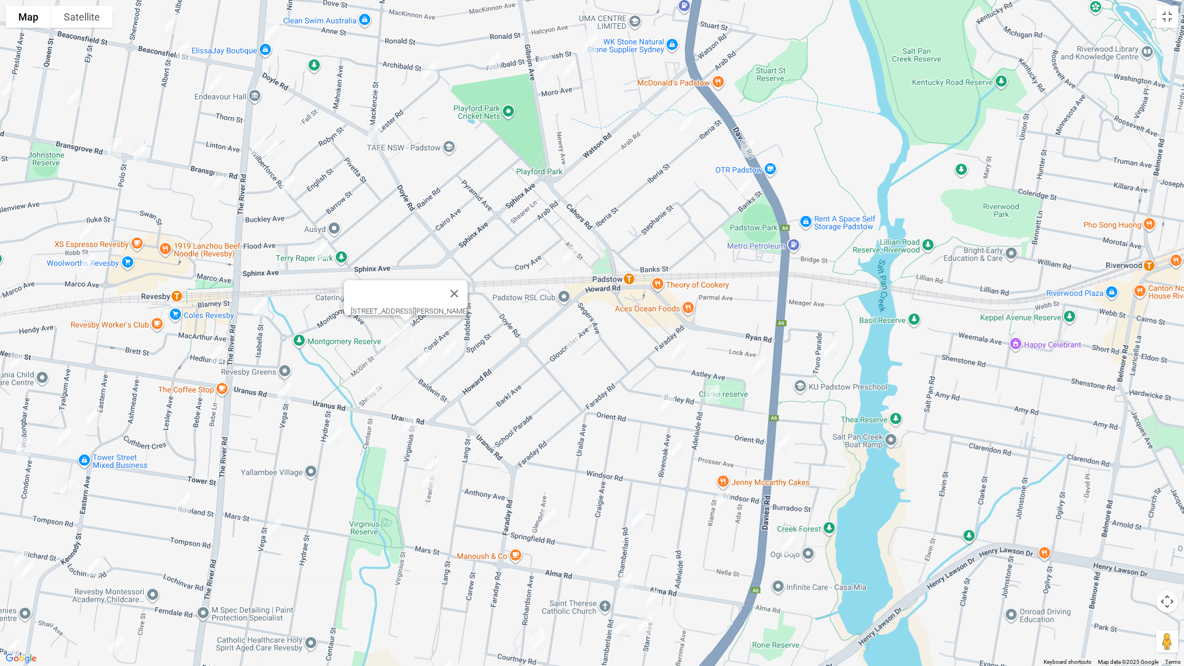
click at [390, 339] on img "51 Mc Girr Street, PADSTOW NSW 2211" at bounding box center [392, 341] width 22 height 28
click at [451, 350] on img "26 Spring Street, PADSTOW NSW 2211" at bounding box center [449, 351] width 22 height 28
click at [425, 356] on img "18 Baldwin Street, PADSTOW NSW 2211" at bounding box center [424, 359] width 22 height 28
click at [424, 358] on img "18 Baldwin Street, PADSTOW NSW 2211" at bounding box center [424, 359] width 22 height 28
click at [260, 308] on img "2 Isabella Street, REVESBY NSW 2212" at bounding box center [260, 307] width 22 height 28
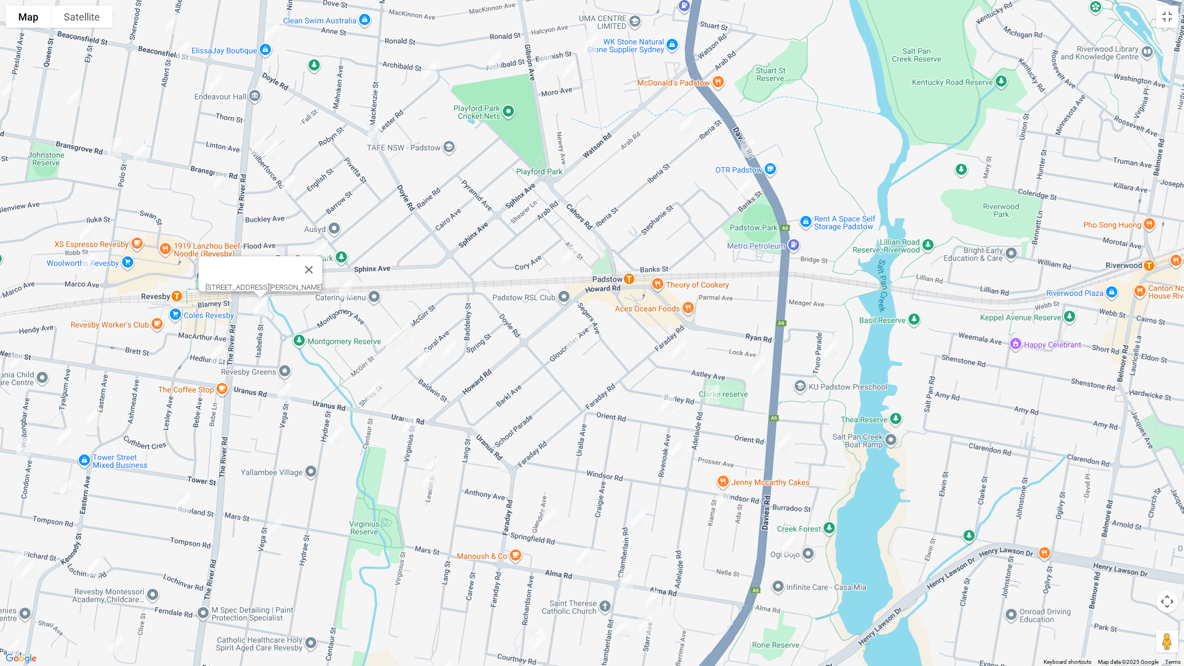
click at [220, 356] on img "7 Hedlund Street, REVESBY NSW 2212" at bounding box center [217, 354] width 22 height 28
click at [281, 389] on img "2 Vega Street, REVESBY NSW 2212" at bounding box center [284, 393] width 22 height 28
click at [370, 392] on img "50 Uranus Road, PADSTOW NSW 2211" at bounding box center [373, 392] width 22 height 28
click at [405, 417] on img "8 Virginius Street, PADSTOW NSW 2211" at bounding box center [410, 425] width 22 height 28
click at [441, 461] on img "14A Leader Street, PADSTOW NSW 2211" at bounding box center [431, 468] width 22 height 28
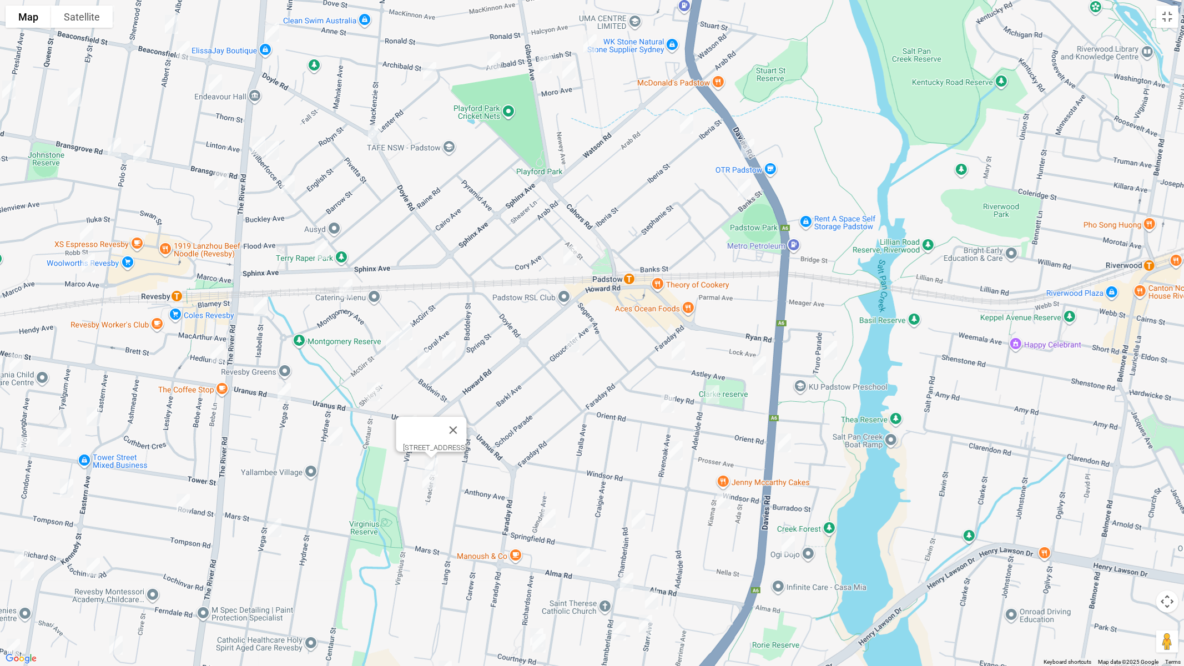
click at [432, 485] on img "20 Leader Street, PADSTOW NSW 2211" at bounding box center [429, 480] width 22 height 28
click at [337, 444] on img "21 Hydrae Street, REVESBY NSW 2212" at bounding box center [336, 436] width 22 height 28
click at [89, 230] on img "8 Robb Street, REVESBY NSW 2212" at bounding box center [86, 233] width 22 height 28
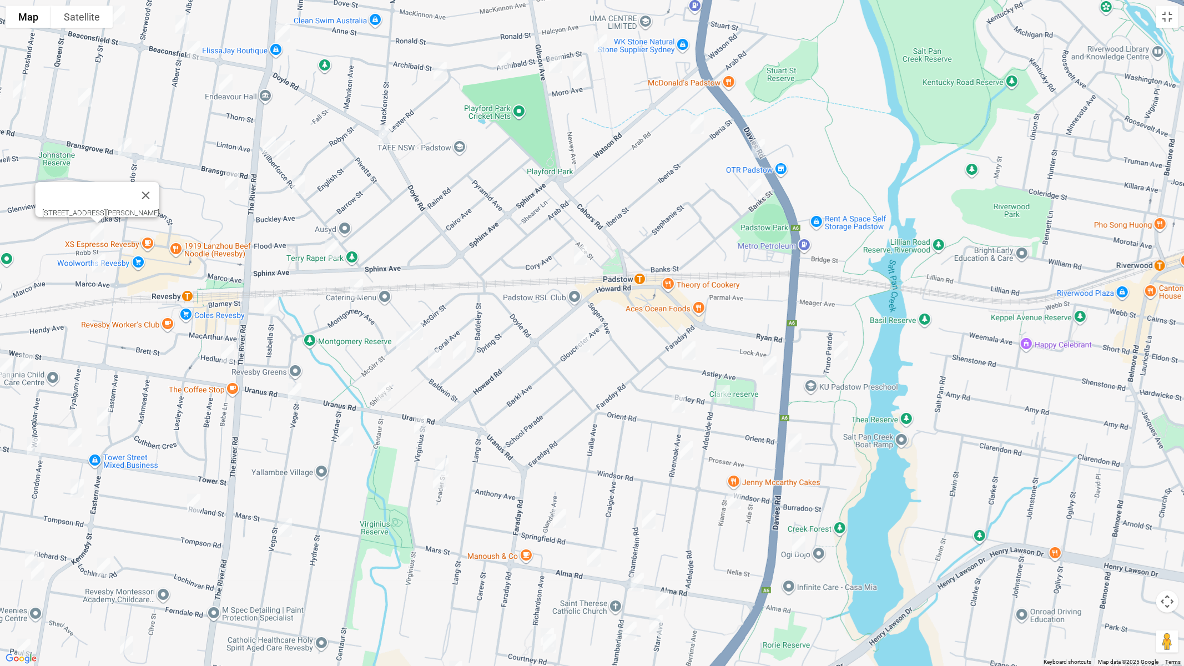
click at [91, 267] on img "78 Marco Avenue, REVESBY NSW 2212" at bounding box center [99, 263] width 22 height 28
click at [95, 266] on img "78 Marco Avenue, REVESBY NSW 2212" at bounding box center [99, 263] width 22 height 28
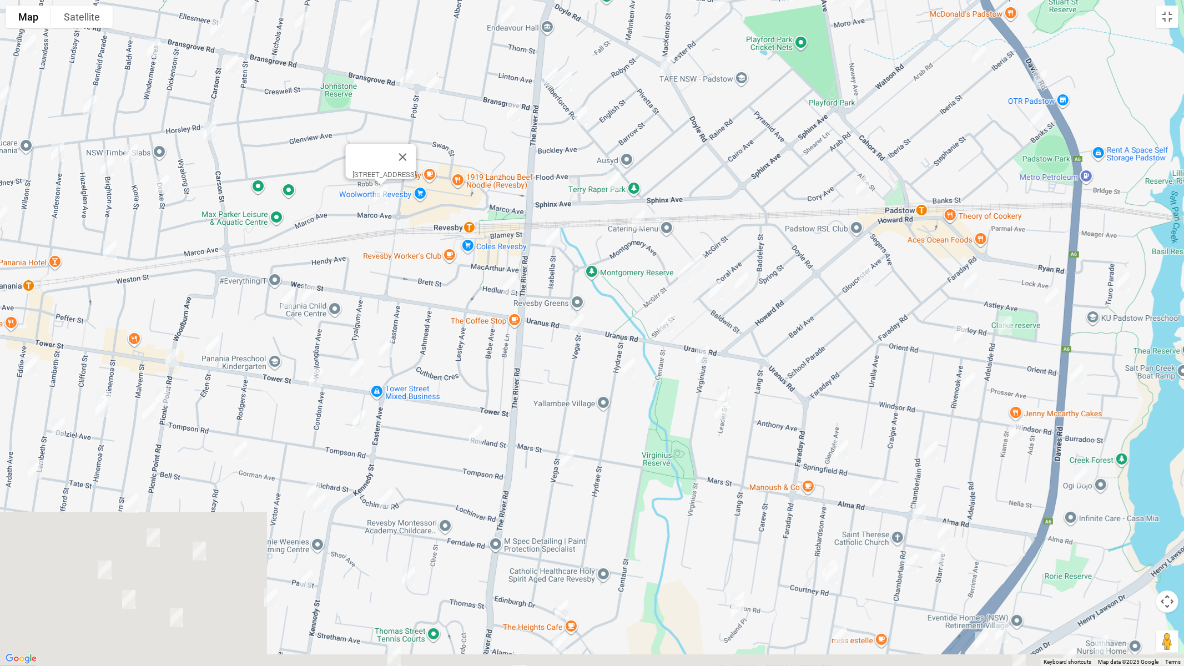
drag, startPoint x: 217, startPoint y: 325, endPoint x: 497, endPoint y: 252, distance: 289.6
click at [497, 252] on div "[STREET_ADDRESS]" at bounding box center [592, 333] width 1184 height 666
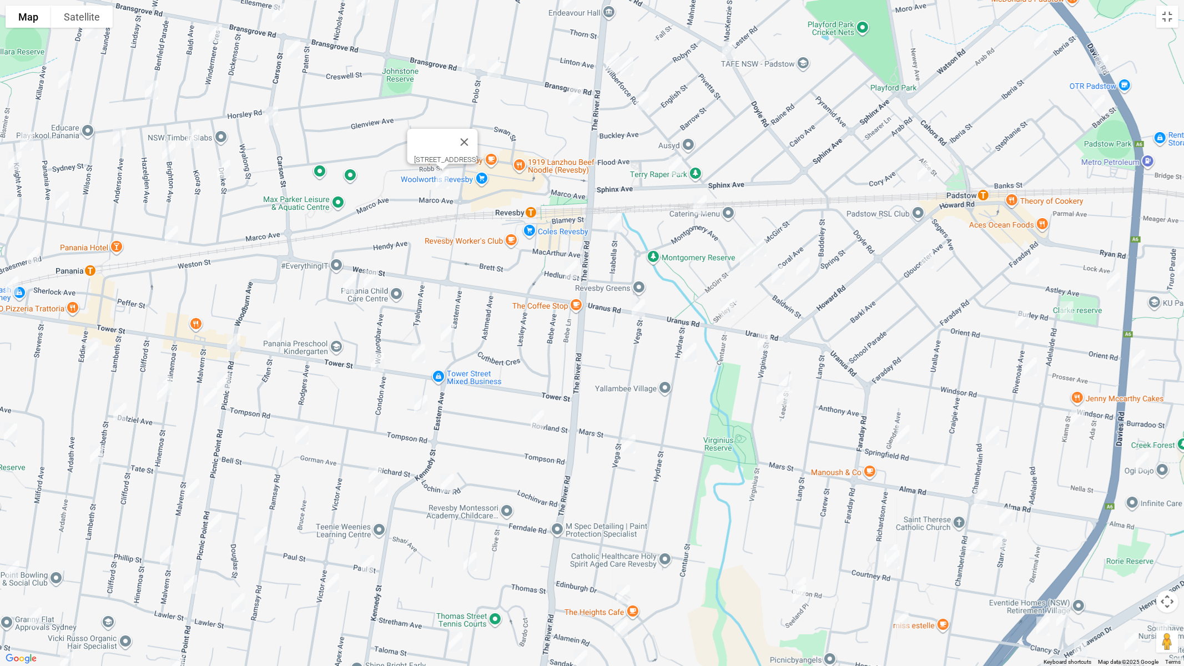
click at [275, 116] on img "22 Carson Street, PANANIA NSW 2213" at bounding box center [271, 116] width 22 height 28
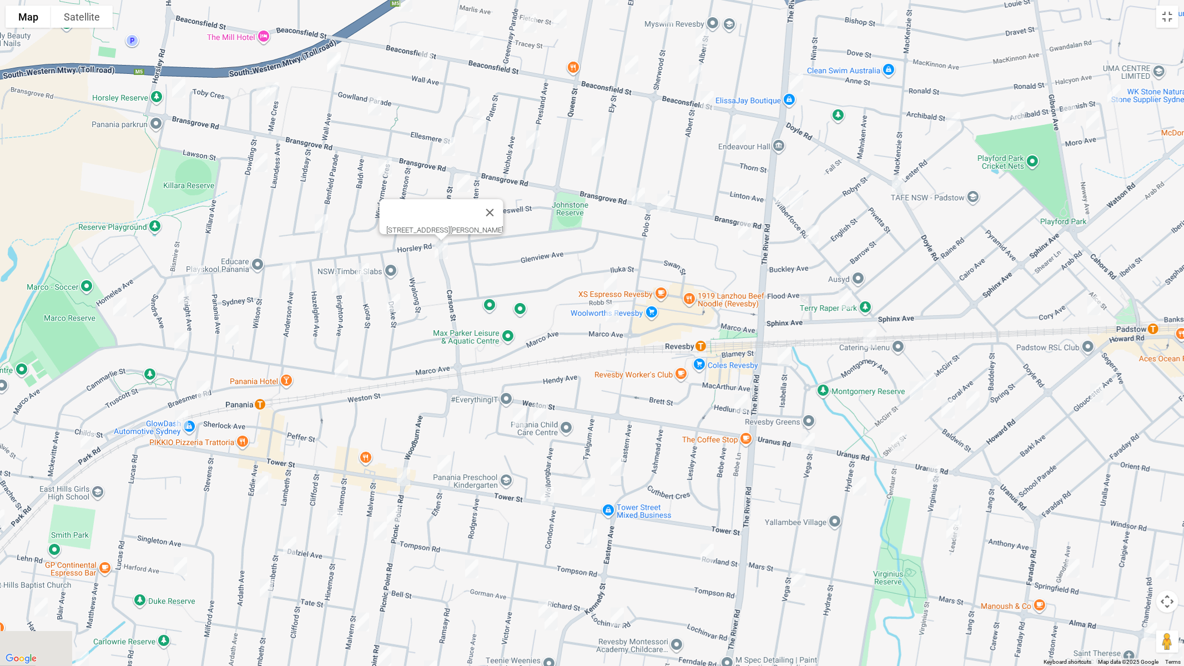
drag, startPoint x: 320, startPoint y: 189, endPoint x: 497, endPoint y: 328, distance: 225.4
click at [497, 328] on div "[STREET_ADDRESS][PERSON_NAME]" at bounding box center [592, 333] width 1184 height 666
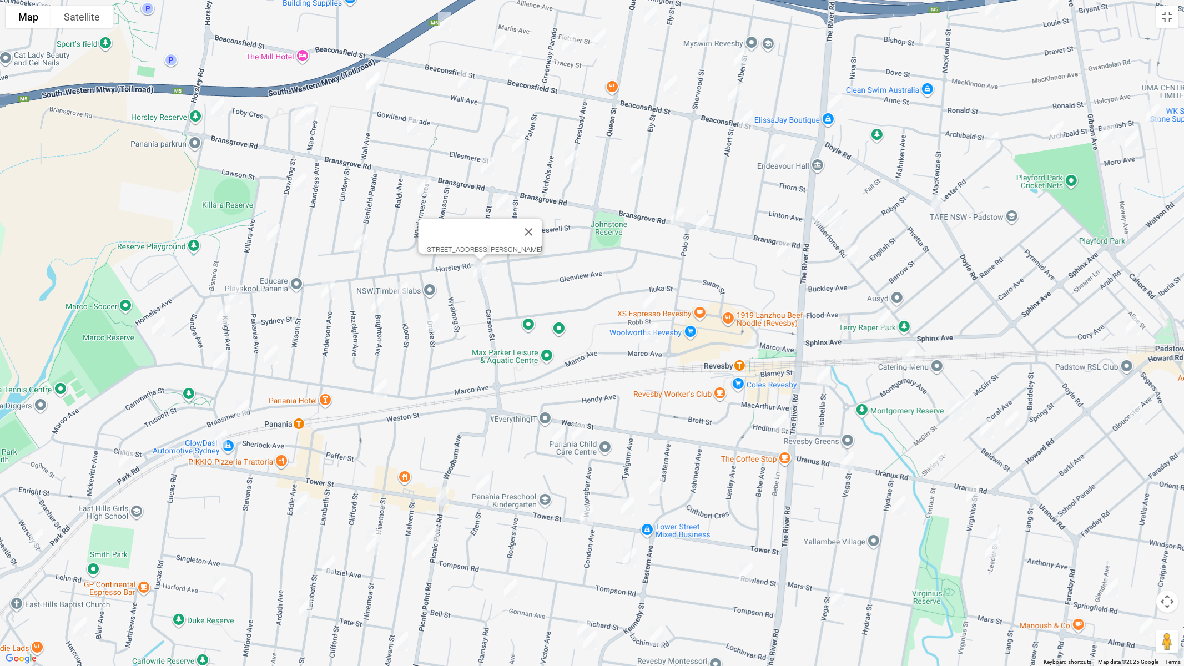
click at [362, 246] on img "1 Matts Avenue, PANANIA NSW 2213" at bounding box center [360, 243] width 22 height 28
click at [274, 231] on img "37A Dowding Street, PANANIA NSW 2213" at bounding box center [274, 234] width 22 height 28
click at [242, 296] on img "5 Knight Avenue, PANANIA NSW 2213" at bounding box center [235, 294] width 22 height 28
click at [224, 317] on img "14a Knight Avenue, PANANIA NSW 2213" at bounding box center [224, 314] width 22 height 28
click at [160, 325] on img "29A Homelea Avenue, PANANIA NSW 2213" at bounding box center [159, 327] width 22 height 28
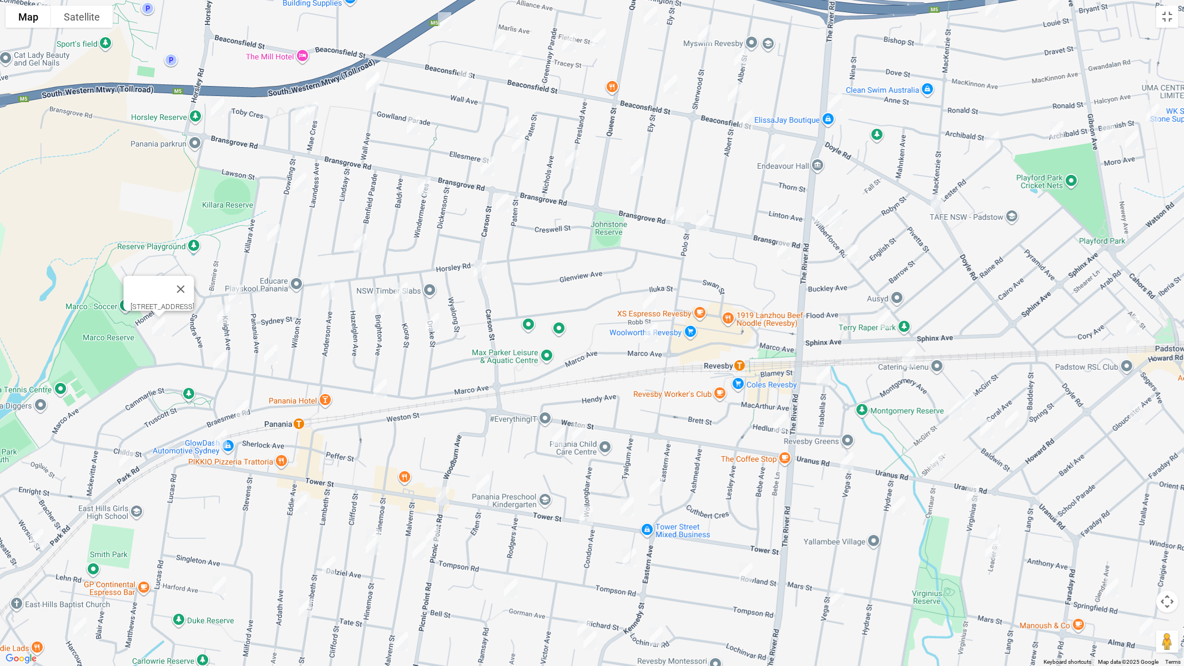
click at [218, 361] on img "139 Marco Avenue, PANANIA NSW 2213" at bounding box center [220, 361] width 22 height 28
click at [268, 359] on img "210 Marco Avenue, PANANIA NSW 2213" at bounding box center [271, 354] width 22 height 28
click at [329, 282] on img "2C Anderson Avenue, PANANIA NSW 2213" at bounding box center [328, 290] width 22 height 28
click at [399, 294] on img "10 Kiora Street, PANANIA NSW 2213" at bounding box center [401, 292] width 22 height 28
click at [378, 305] on img "14 Brighton Avenue, PANANIA NSW 2213" at bounding box center [377, 305] width 22 height 28
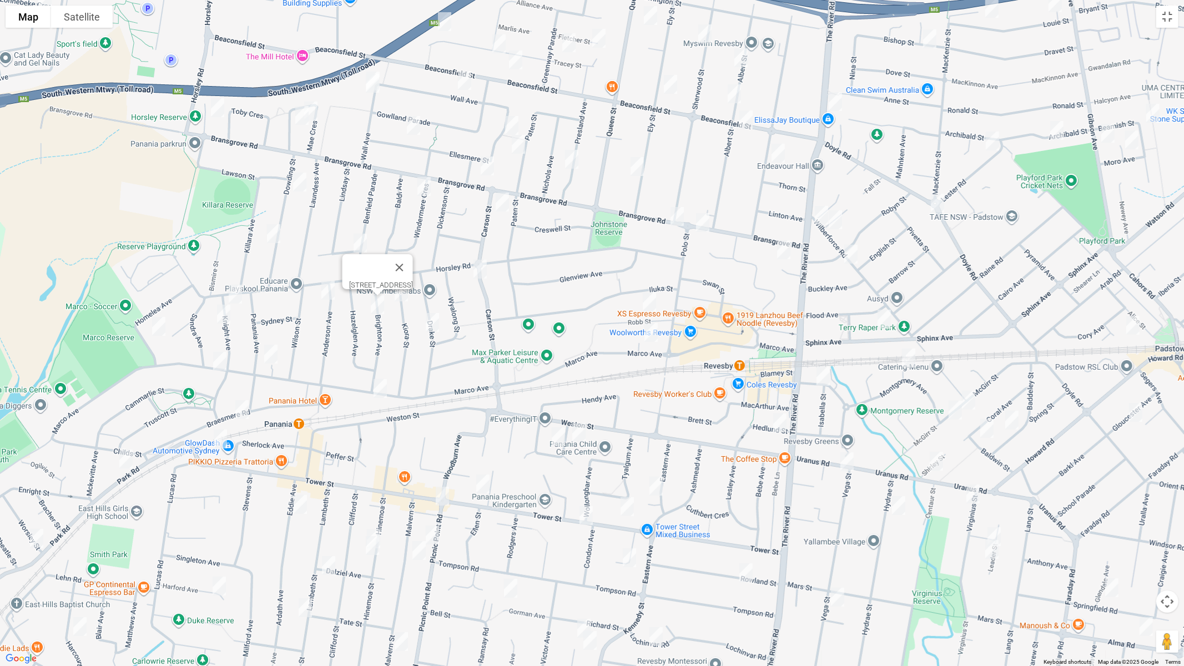
click at [433, 324] on img "22A Drake Street, PANANIA NSW 2213" at bounding box center [432, 323] width 22 height 28
click at [380, 390] on img "83A Marco Avenue, PANANIA NSW 2213" at bounding box center [380, 389] width 22 height 28
click at [238, 410] on img "39 Braesmere Road, PANANIA NSW 2213" at bounding box center [242, 410] width 22 height 28
click at [222, 436] on img "232 Tower Street, PANANIA NSW 2213" at bounding box center [220, 439] width 22 height 28
click at [579, 432] on img "5 Hodgkinson Crescent, PANANIA NSW 2213" at bounding box center [579, 433] width 22 height 28
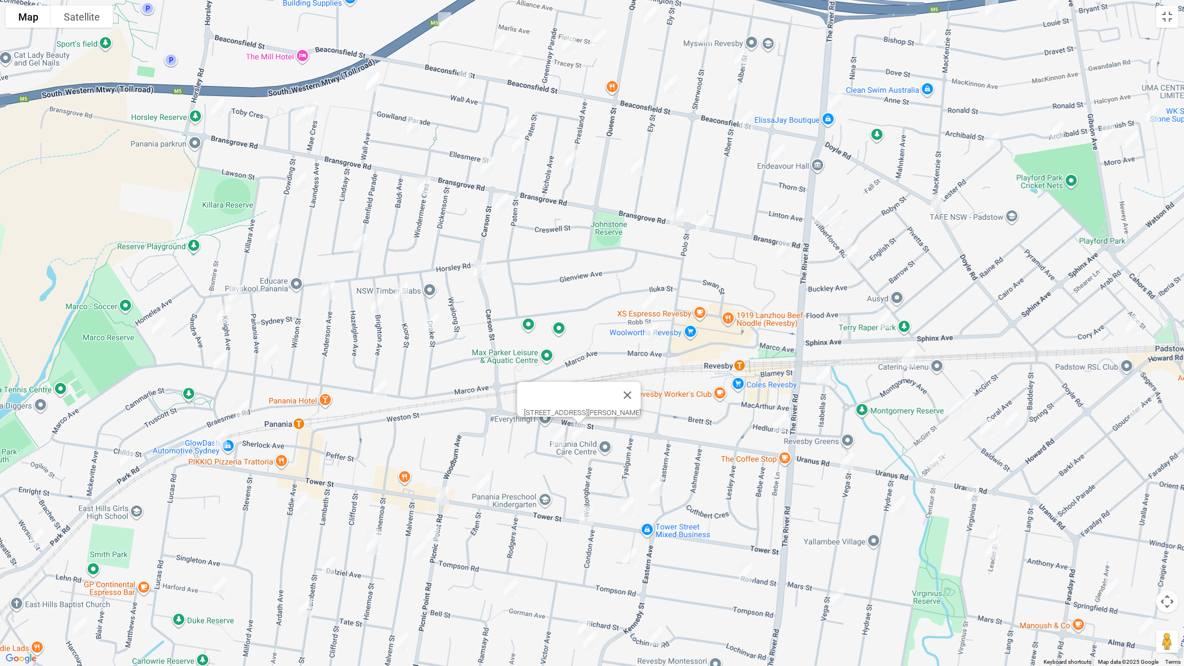
drag, startPoint x: 560, startPoint y: 439, endPoint x: 588, endPoint y: 455, distance: 32.1
click at [560, 439] on img "10a Hodgkinson Crescent, PANANIA NSW 2213" at bounding box center [558, 437] width 22 height 28
click at [652, 487] on img "26 Eastern Avenue, REVESBY NSW 2212" at bounding box center [656, 486] width 22 height 28
click at [625, 507] on img "52C Tower Street, PANANIA NSW 2213" at bounding box center [627, 507] width 22 height 28
click at [589, 511] on img "85 Tower Street, PANANIA NSW 2213" at bounding box center [586, 516] width 22 height 28
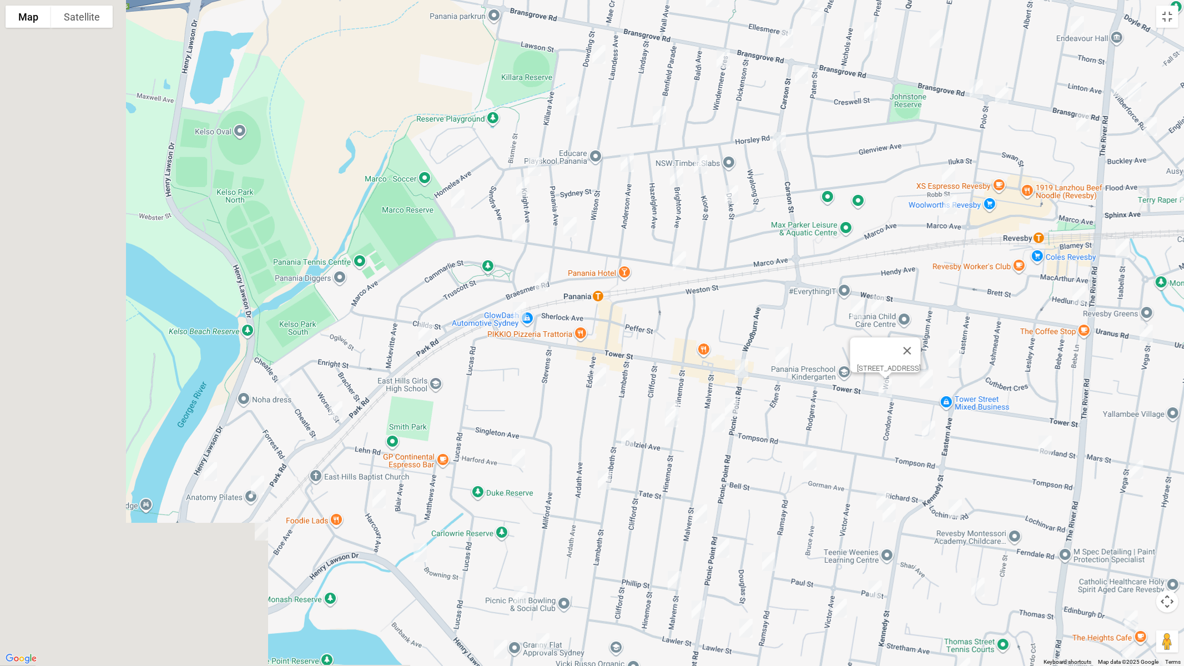
drag, startPoint x: 327, startPoint y: 441, endPoint x: 697, endPoint y: 271, distance: 407.6
click at [698, 271] on div "[STREET_ADDRESS]" at bounding box center [592, 333] width 1184 height 666
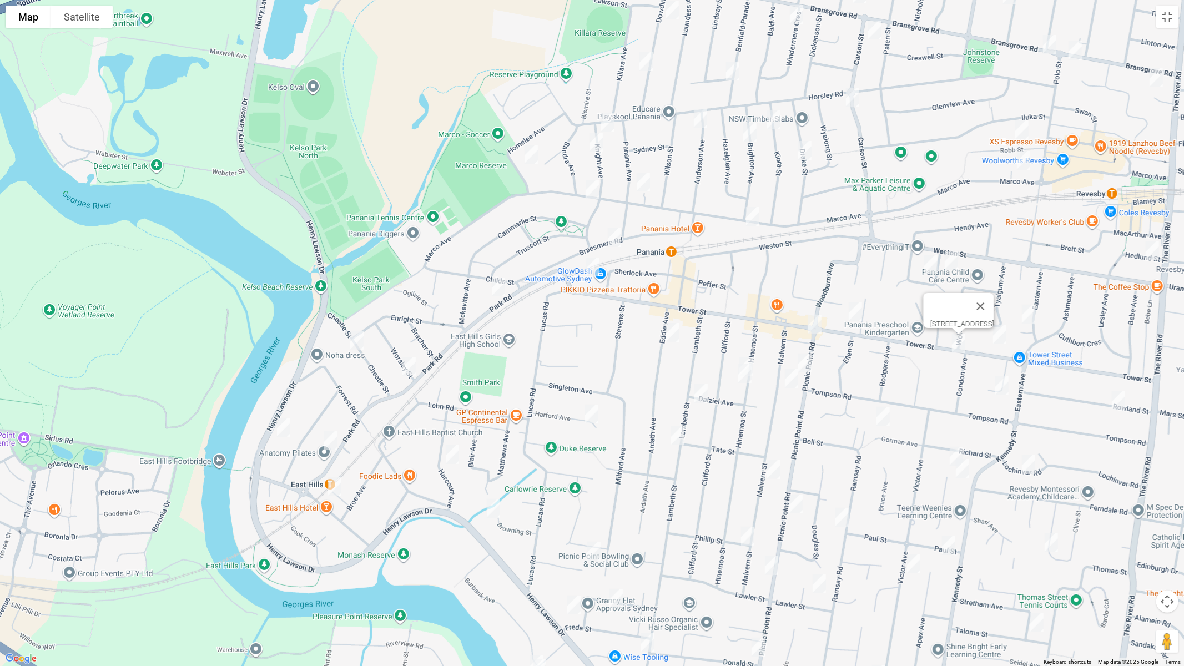
click at [497, 288] on img "4 Park Road, EAST HILLS NSW 2213" at bounding box center [498, 287] width 22 height 28
click at [354, 339] on img "10 Cheatle Street, EAST HILLS NSW 2213" at bounding box center [357, 340] width 22 height 28
click at [408, 368] on img "42 Park Road, EAST HILLS NSW 2213" at bounding box center [409, 366] width 22 height 28
click at [281, 428] on img "617A Henry Lawson Drive, EAST HILLS NSW 2213" at bounding box center [284, 428] width 22 height 28
click at [329, 439] on img "84A Park Road, EAST HILLS NSW 2213" at bounding box center [331, 441] width 22 height 28
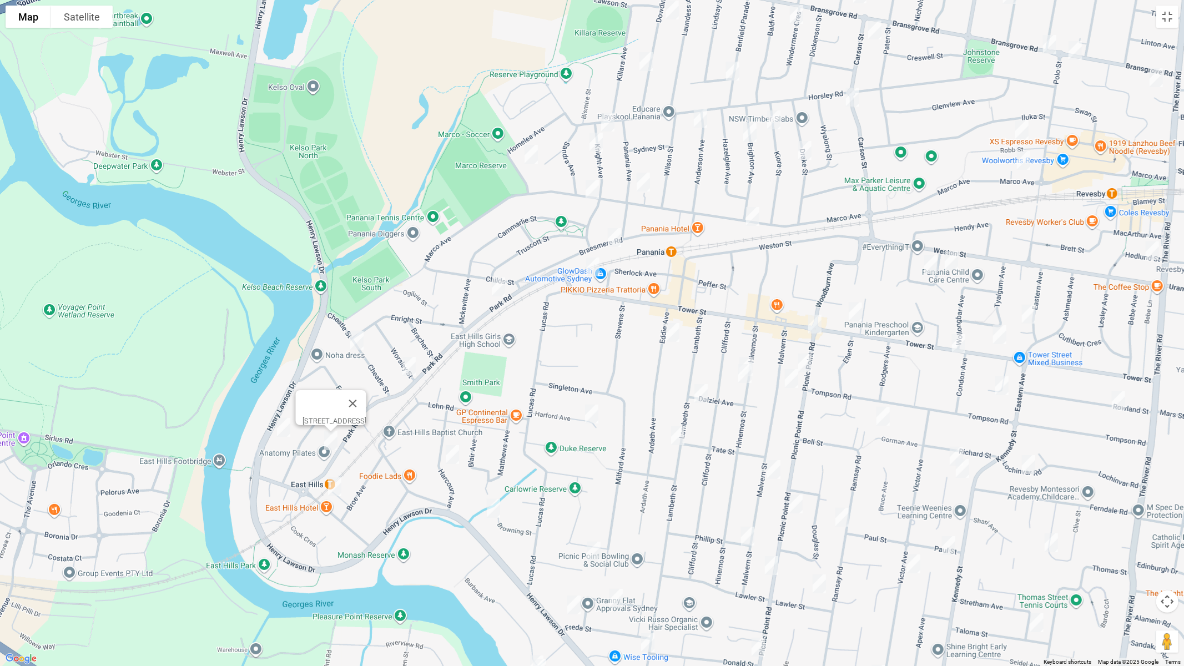
click at [341, 489] on img "34 Maclaurin Avenue, EAST HILLS NSW 2213" at bounding box center [335, 487] width 22 height 28
click at [449, 452] on img "23 Harcourt Avenue, EAST HILLS NSW 2213" at bounding box center [452, 455] width 22 height 28
click at [491, 508] on img "22 Browning Street, EAST HILLS NSW 2213" at bounding box center [493, 509] width 22 height 28
click at [594, 410] on img "21 Harford Avenue, EAST HILLS NSW 2213" at bounding box center [592, 414] width 22 height 28
click at [677, 337] on img "13 Eddie Avenue, PANANIA NSW 2213" at bounding box center [673, 333] width 22 height 28
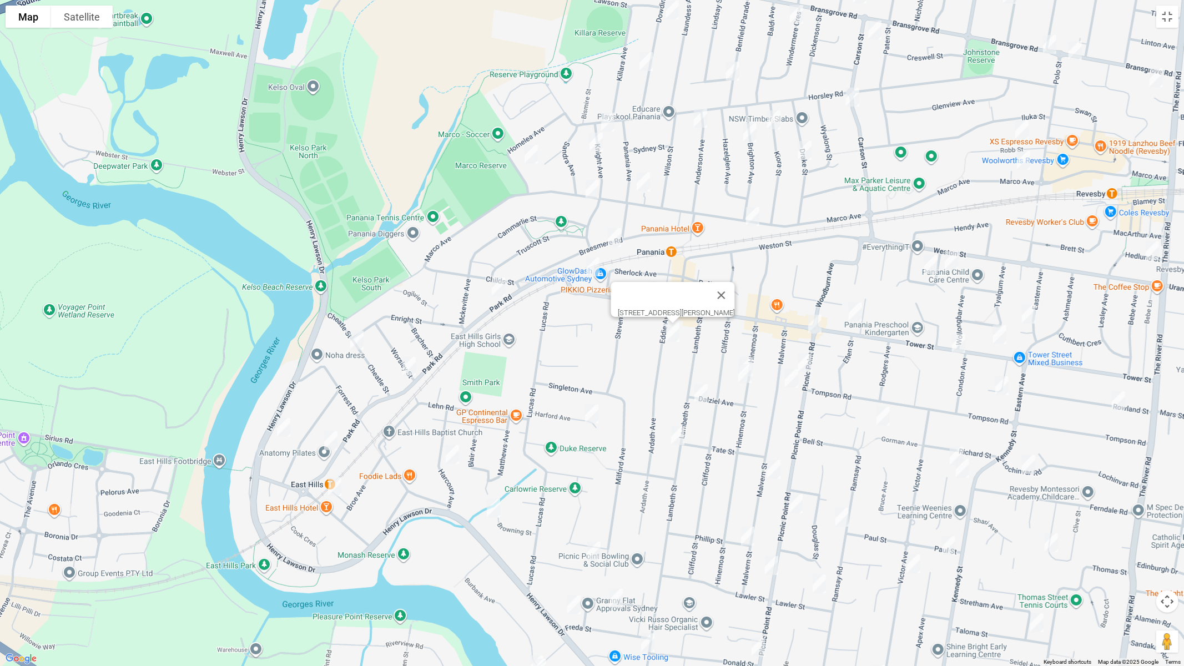
click at [862, 310] on img "118 Tower Street, PANANIA NSW 2213" at bounding box center [855, 312] width 22 height 28
click at [814, 329] on img "3/149A Tower Street, PANANIA NSW 2213" at bounding box center [815, 324] width 22 height 28
click at [810, 362] on img "20 Picnic Point Road, PANANIA NSW 2213" at bounding box center [805, 363] width 22 height 28
click at [757, 356] on div "[STREET_ADDRESS]" at bounding box center [592, 333] width 1184 height 666
click at [754, 358] on img "54 Hinemoa Street, PANANIA NSW 2213" at bounding box center [746, 367] width 22 height 28
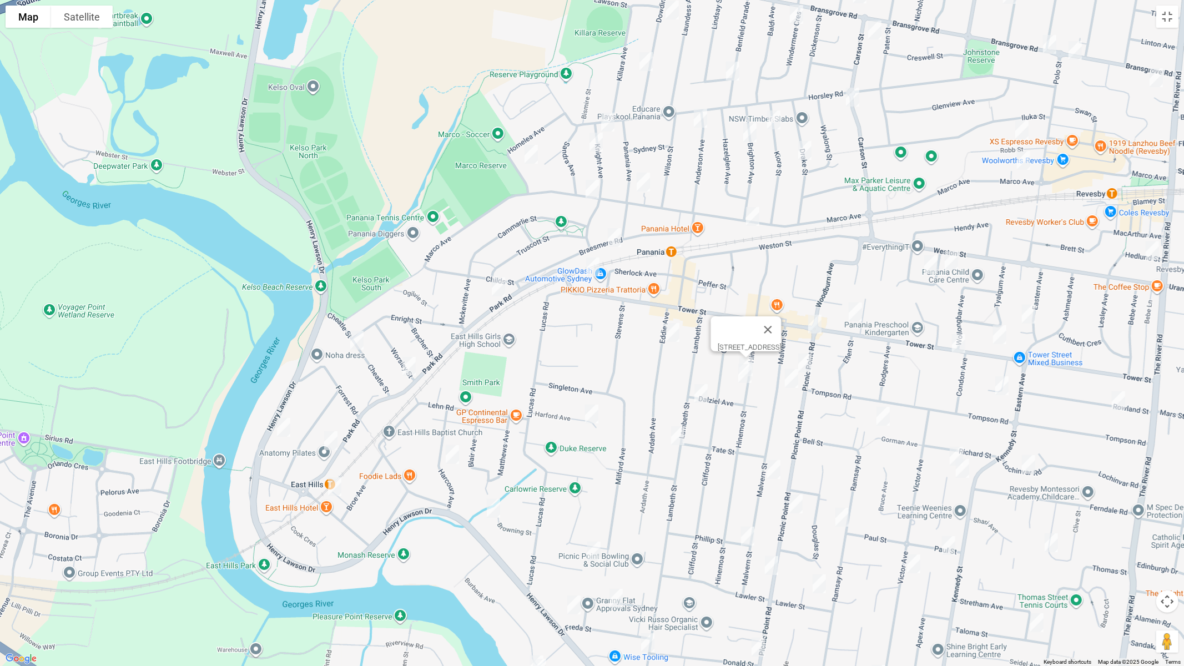
click at [745, 378] on img "58 Hinemoa Street, PANANIA NSW 2213" at bounding box center [745, 374] width 22 height 28
click at [787, 386] on img "29 Malvern Street, PANANIA NSW 2213" at bounding box center [791, 379] width 22 height 28
click at [697, 395] on img "43 Lambeth Street, PANANIA NSW 2213" at bounding box center [701, 394] width 22 height 28
click at [678, 431] on img "66 Lambeth Street, PANANIA NSW 2213" at bounding box center [678, 436] width 22 height 28
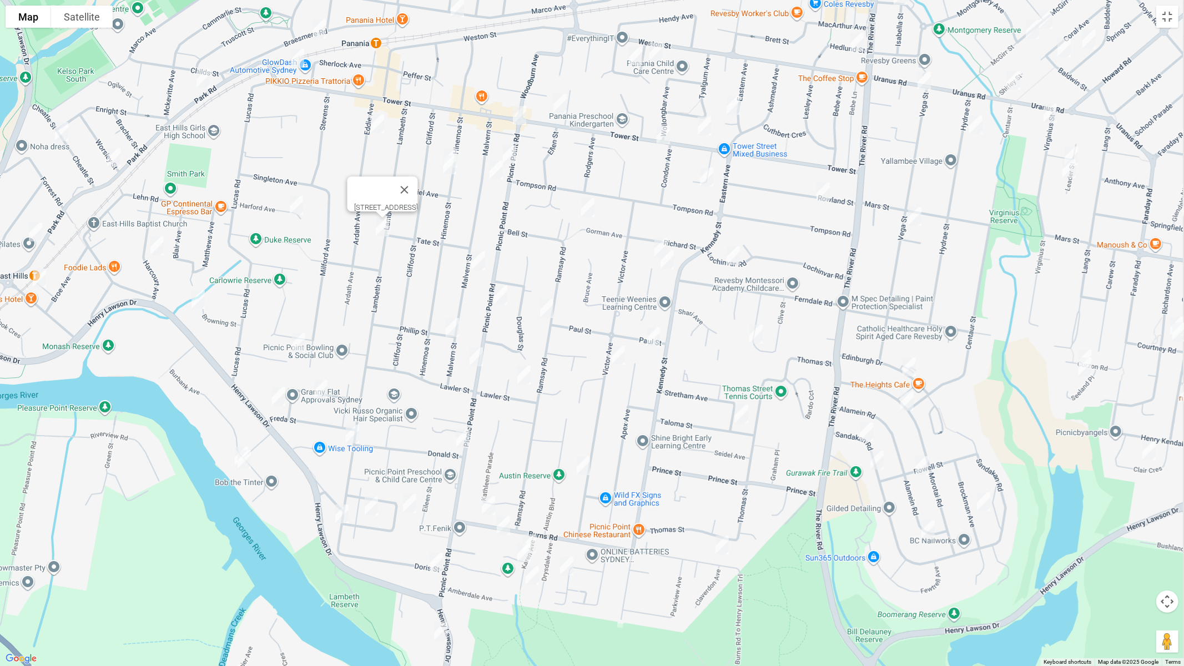
drag, startPoint x: 820, startPoint y: 437, endPoint x: 541, endPoint y: 227, distance: 349.6
click at [533, 229] on div "[STREET_ADDRESS]" at bounding box center [592, 333] width 1184 height 666
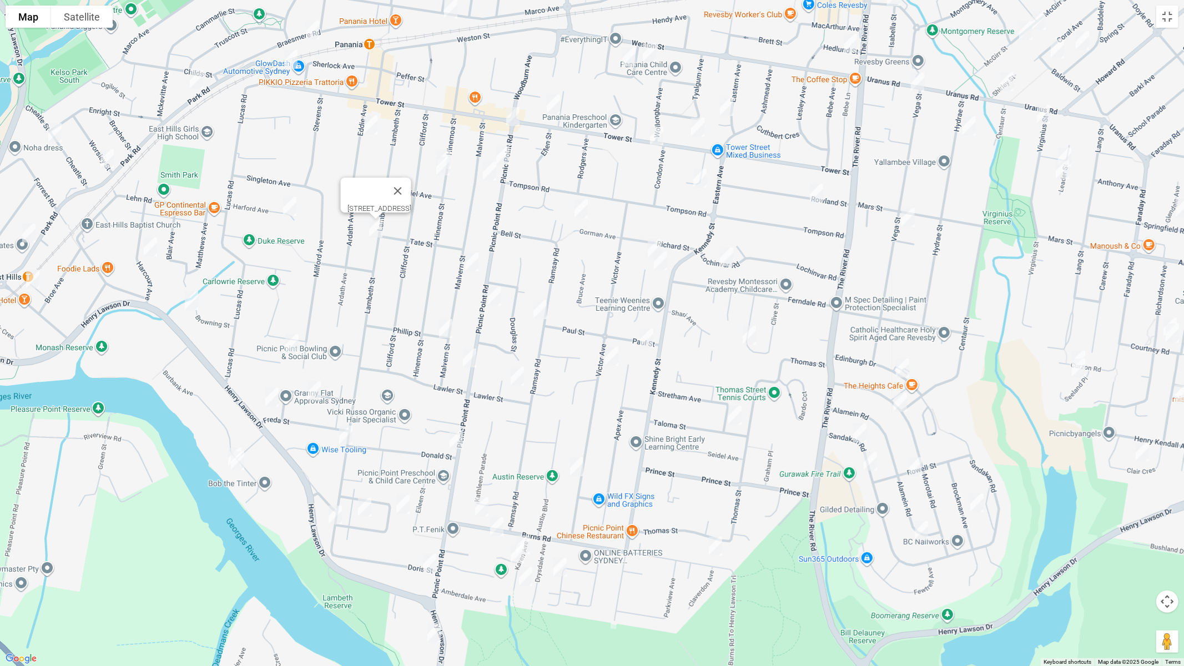
click at [699, 175] on img "12A Narooma Close, PANANIA NSW 2213" at bounding box center [700, 178] width 22 height 28
click at [652, 241] on img "36 Garnsey Avenue, PANANIA NSW 2213" at bounding box center [654, 249] width 22 height 28
click at [658, 262] on img "31A Garnsey Avenue, PANANIA NSW 2213" at bounding box center [660, 261] width 22 height 28
click at [661, 266] on img "31A Garnsey Avenue, PANANIA NSW 2213" at bounding box center [660, 261] width 22 height 28
click at [576, 206] on img "16 Gorman Avenue, PANANIA NSW 2213" at bounding box center [581, 209] width 22 height 28
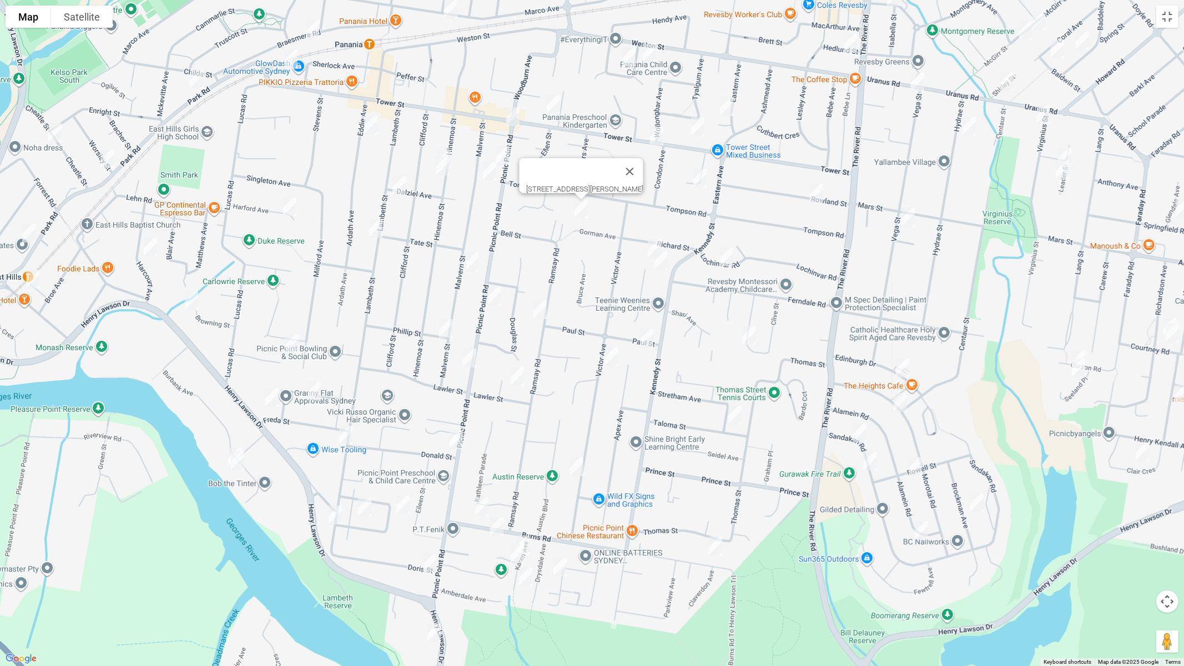
click at [472, 262] on img "73 Malvern Street, PANANIA NSW 2213" at bounding box center [472, 262] width 22 height 28
click at [492, 292] on img "71 Picnic Point Road, PANANIA NSW 2213" at bounding box center [494, 297] width 22 height 28
click at [445, 333] on img "98 Malvern Street, PANANIA NSW 2213" at bounding box center [446, 329] width 22 height 28
click at [289, 348] on img "8 Penrose Avenue, EAST HILLS NSW 2213" at bounding box center [292, 344] width 22 height 28
click at [275, 394] on img "38 Freda Street, PANANIA NSW 2213" at bounding box center [272, 398] width 22 height 28
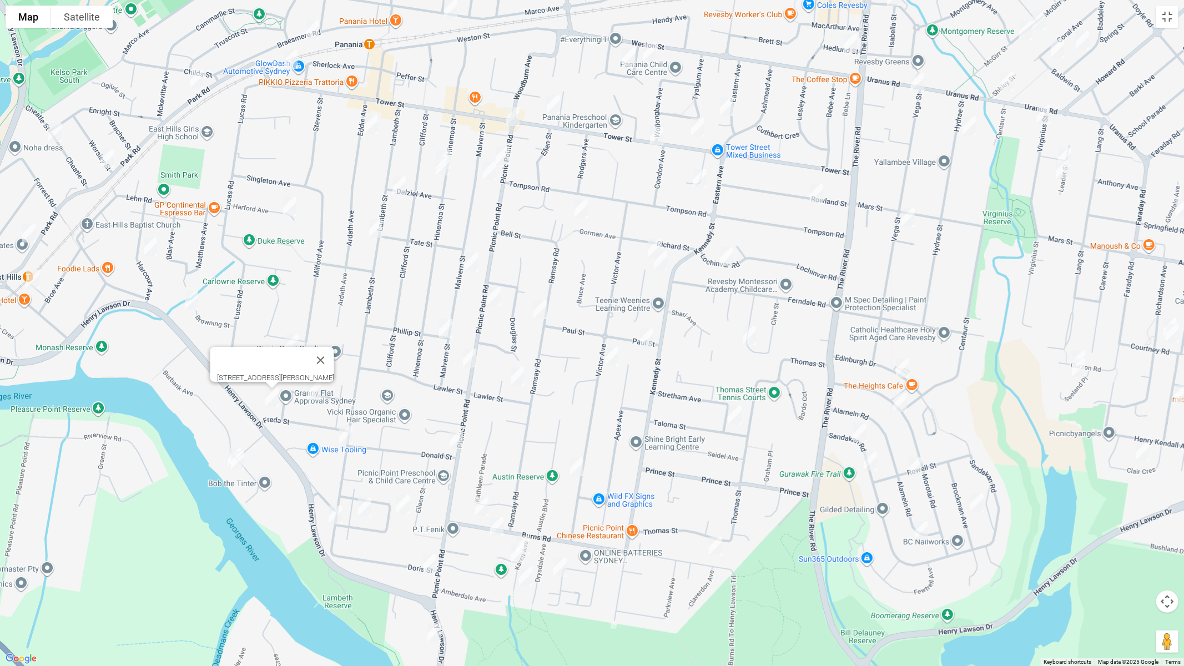
click at [230, 444] on img "73 Burbank Avenue, PICNIC POINT NSW 2213" at bounding box center [235, 458] width 22 height 28
click at [236, 460] on img "75 Burbank Avenue, PICNIC POINT NSW 2213" at bounding box center [237, 461] width 22 height 28
click at [316, 390] on img "17 Irene Street, PANANIA NSW 2213" at bounding box center [314, 391] width 22 height 28
click at [341, 439] on img "4/180 Lambeth Street, PICNIC POINT NSW 2213" at bounding box center [346, 435] width 22 height 28
click at [401, 507] on img "33 Kelvin Parade, PICNIC POINT NSW 2213" at bounding box center [403, 505] width 22 height 28
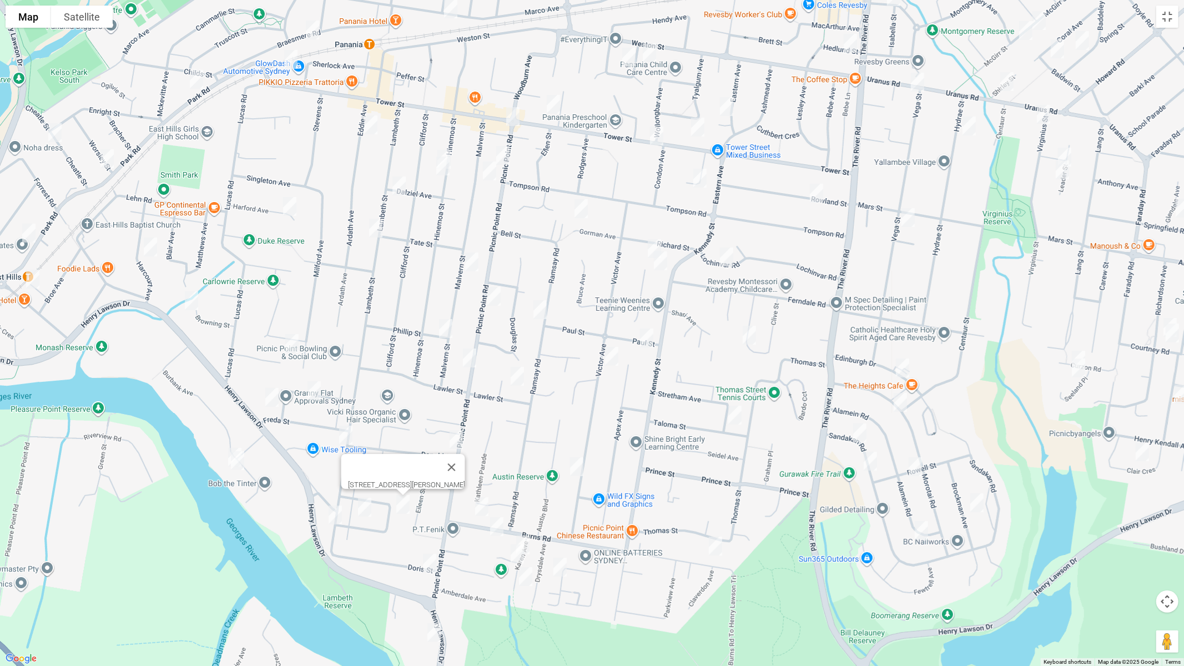
click at [360, 510] on img "36 Kelvin Parade, PICNIC POINT NSW 2213" at bounding box center [365, 507] width 22 height 28
click at [333, 514] on img "208 Lambeth Street, PICNIC POINT NSW 2213" at bounding box center [335, 515] width 22 height 28
click at [431, 561] on img "5 Doris Street, PICNIC POINT NSW 2213" at bounding box center [430, 564] width 22 height 28
drag, startPoint x: 465, startPoint y: 563, endPoint x: 394, endPoint y: 397, distance: 180.8
click at [394, 394] on div "[STREET_ADDRESS][PERSON_NAME]" at bounding box center [592, 333] width 1184 height 666
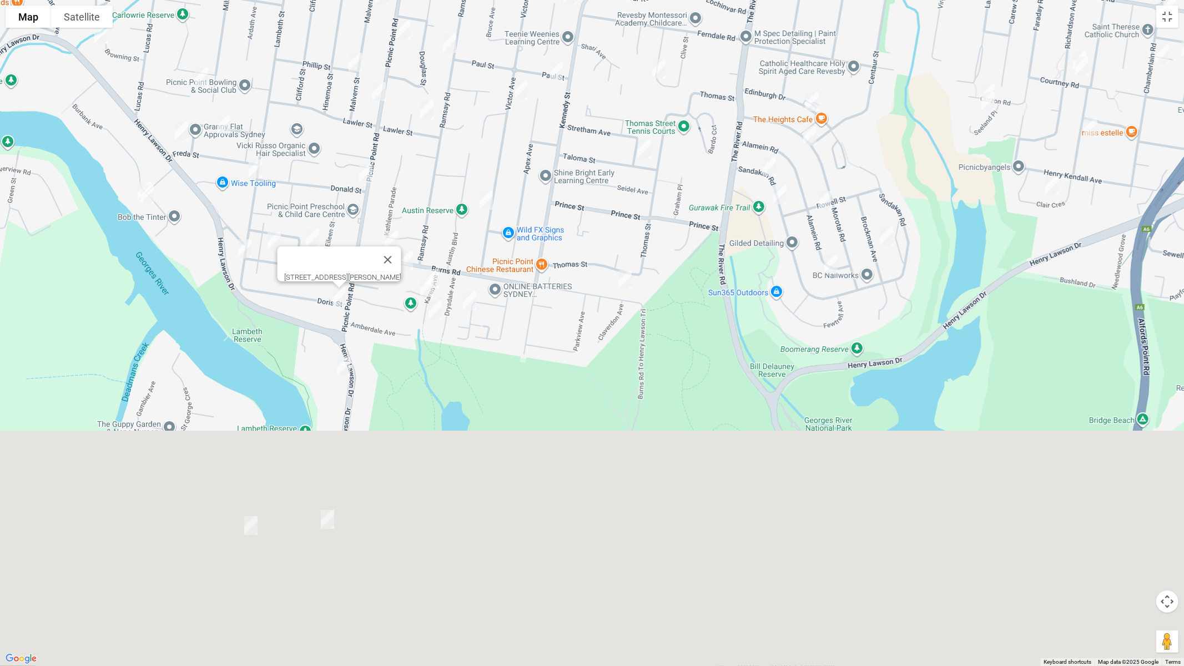
drag, startPoint x: 436, startPoint y: 461, endPoint x: 353, endPoint y: 211, distance: 263.3
click at [353, 211] on div "[STREET_ADDRESS][PERSON_NAME]" at bounding box center [592, 333] width 1184 height 666
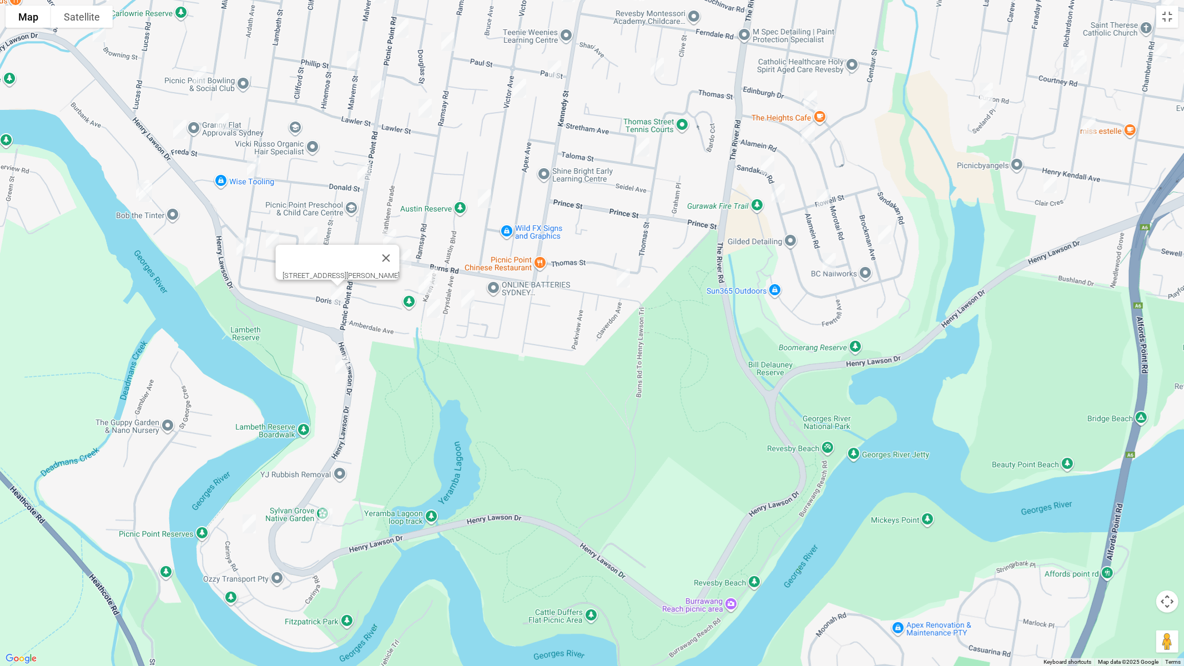
click at [341, 361] on img "790 Henry Lawson Drive, PICNIC POINT NSW 2213" at bounding box center [342, 365] width 22 height 28
click at [322, 518] on img "9 Sylvan Grove, PICNIC POINT NSW 2213" at bounding box center [326, 518] width 22 height 28
click at [247, 522] on img "48 Carinya Road, PICNIC POINT NSW 2213" at bounding box center [249, 524] width 22 height 28
click at [385, 238] on img "2/76 Burns Road, PICNIC POINT NSW 2213" at bounding box center [390, 239] width 22 height 28
click at [409, 259] on img "91 Burns Road, PICNIC POINT NSW 2213" at bounding box center [405, 259] width 22 height 28
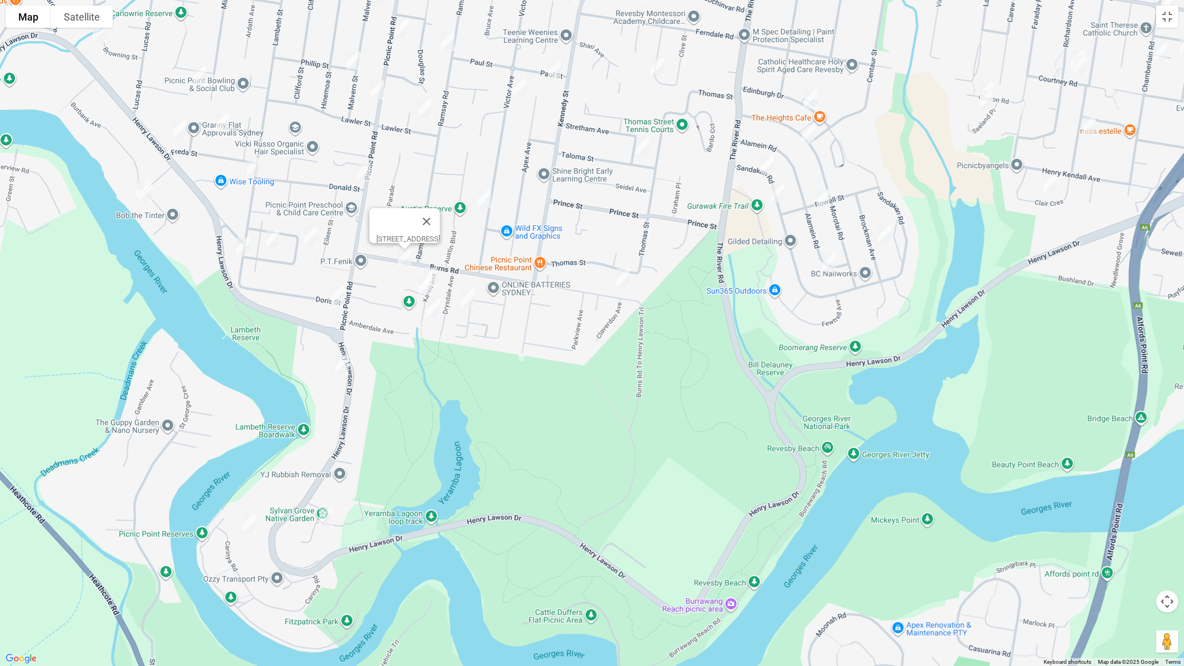
click at [431, 265] on img "2 Joyce Avenue, PICNIC POINT NSW 2213" at bounding box center [431, 277] width 22 height 28
click at [419, 293] on img "10 Karen Avenue, PICNIC POINT NSW 2213" at bounding box center [425, 286] width 22 height 28
click at [432, 308] on img "15 Karen Avenue, PICNIC POINT NSW 2213" at bounding box center [433, 309] width 22 height 28
click at [467, 302] on img "28 Eucalyptus Court, PICNIC POINT NSW 2213" at bounding box center [468, 299] width 22 height 28
click at [369, 170] on img "122 Picnic Point Road, PICNIC POINT NSW 2213" at bounding box center [364, 172] width 22 height 28
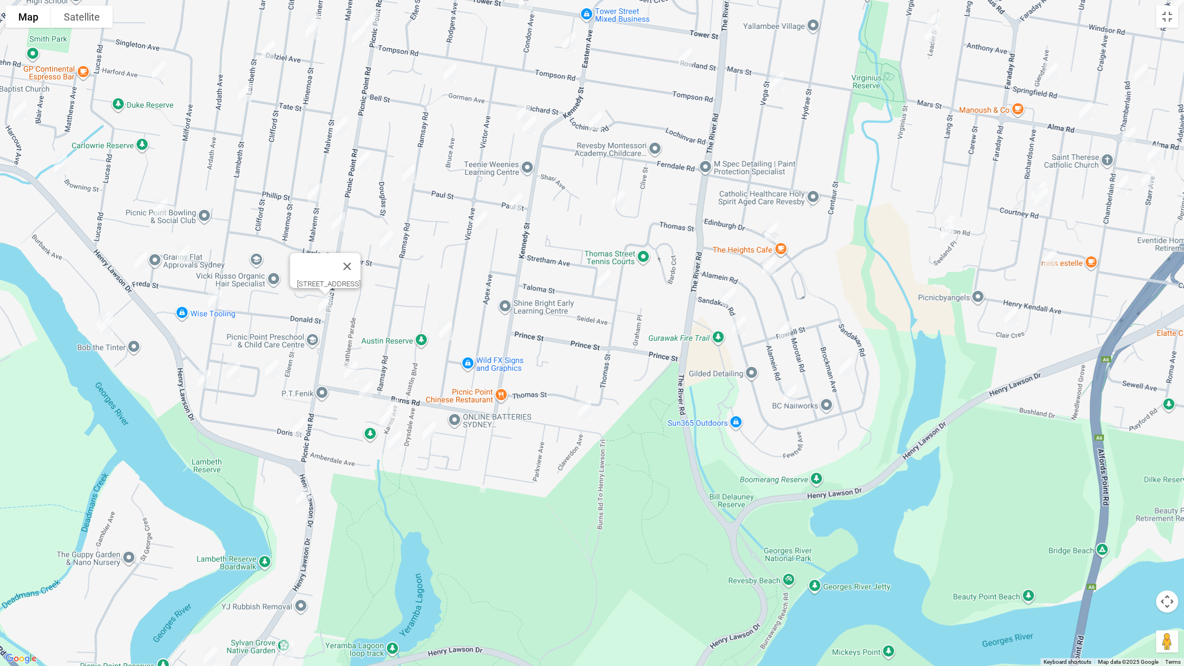
drag, startPoint x: 511, startPoint y: 178, endPoint x: 451, endPoint y: 371, distance: 202.3
click at [451, 371] on div "[STREET_ADDRESS]" at bounding box center [592, 333] width 1184 height 666
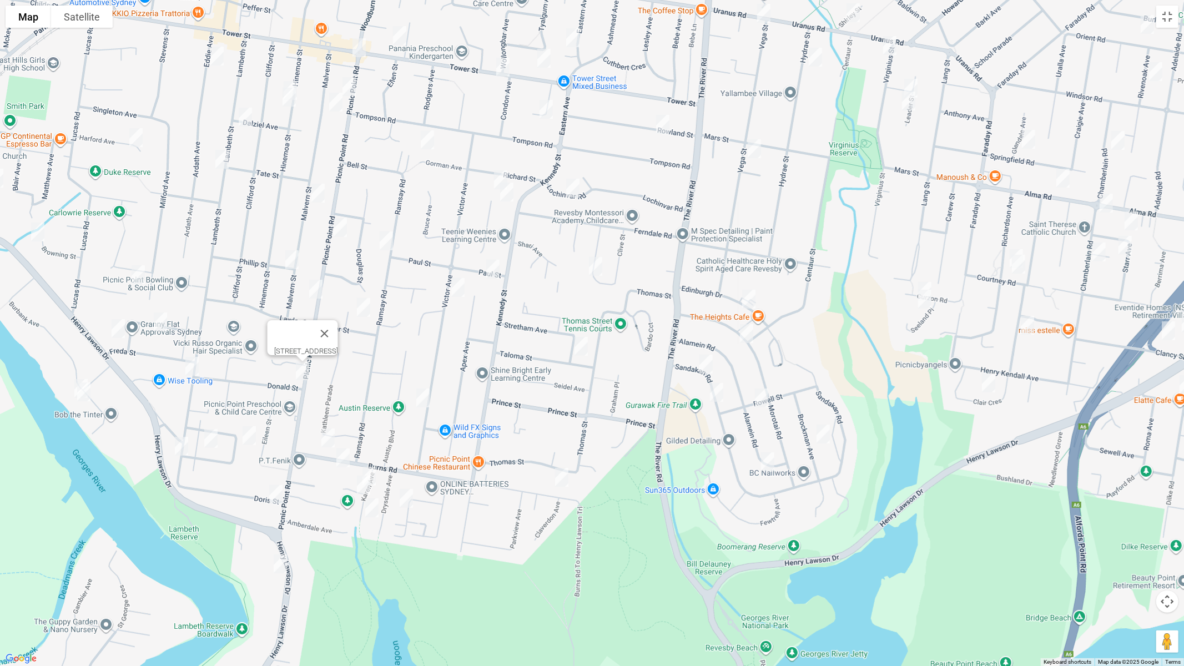
click at [390, 238] on img "38 Ramsay Road, PANANIA NSW 2213" at bounding box center [386, 241] width 22 height 28
click at [315, 291] on img "102 Picnic Point Road, PANANIA NSW 2213" at bounding box center [316, 289] width 22 height 28
click at [359, 308] on img "10 Lawler Street, PANANIA NSW 2213" at bounding box center [363, 308] width 22 height 28
click at [490, 271] on img "3 Paul Street, PANANIA NSW 2213" at bounding box center [493, 269] width 22 height 28
click at [459, 293] on img "35 Victor Avenue, PICNIC POINT NSW 2213" at bounding box center [458, 288] width 22 height 28
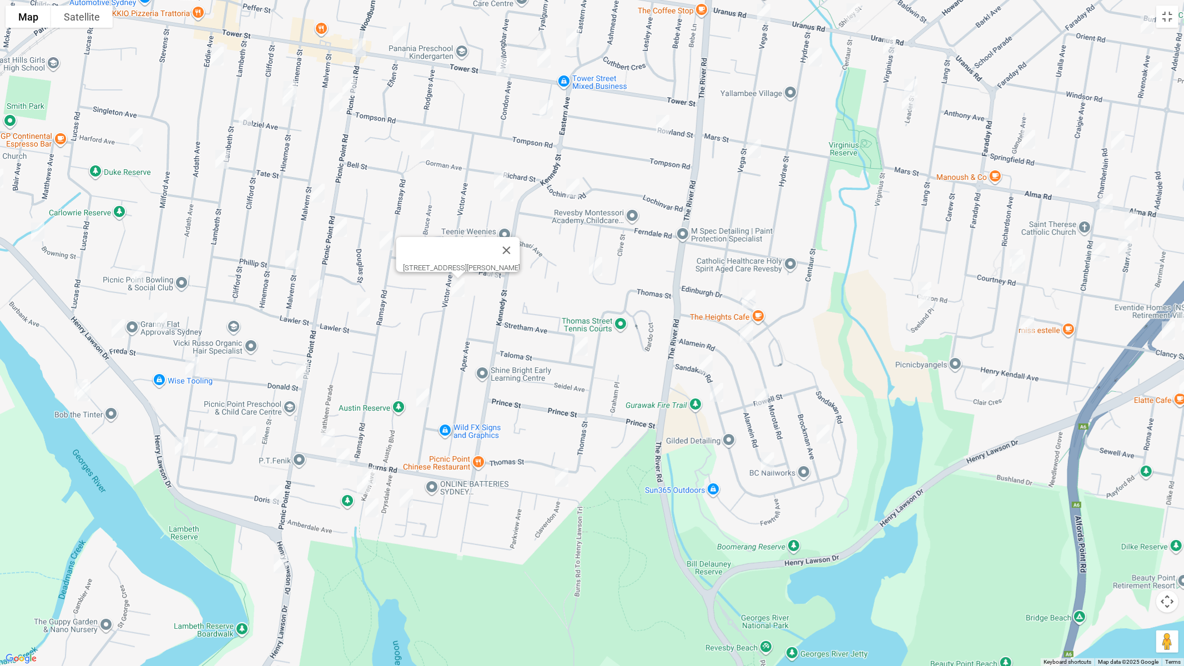
click at [424, 396] on img "1/92 Victor Avenue, PICNIC POINT NSW 2213" at bounding box center [423, 398] width 22 height 28
click at [573, 186] on img "45 Lochinvar Road, REVESBY NSW 2212" at bounding box center [573, 188] width 22 height 28
drag, startPoint x: 595, startPoint y: 267, endPoint x: 577, endPoint y: 328, distance: 63.1
click at [595, 268] on img "35 Clive Street, REVESBY NSW 2212" at bounding box center [596, 267] width 22 height 28
click at [578, 346] on img "29 Taloma Street, PICNIC POINT NSW 2213" at bounding box center [581, 347] width 22 height 28
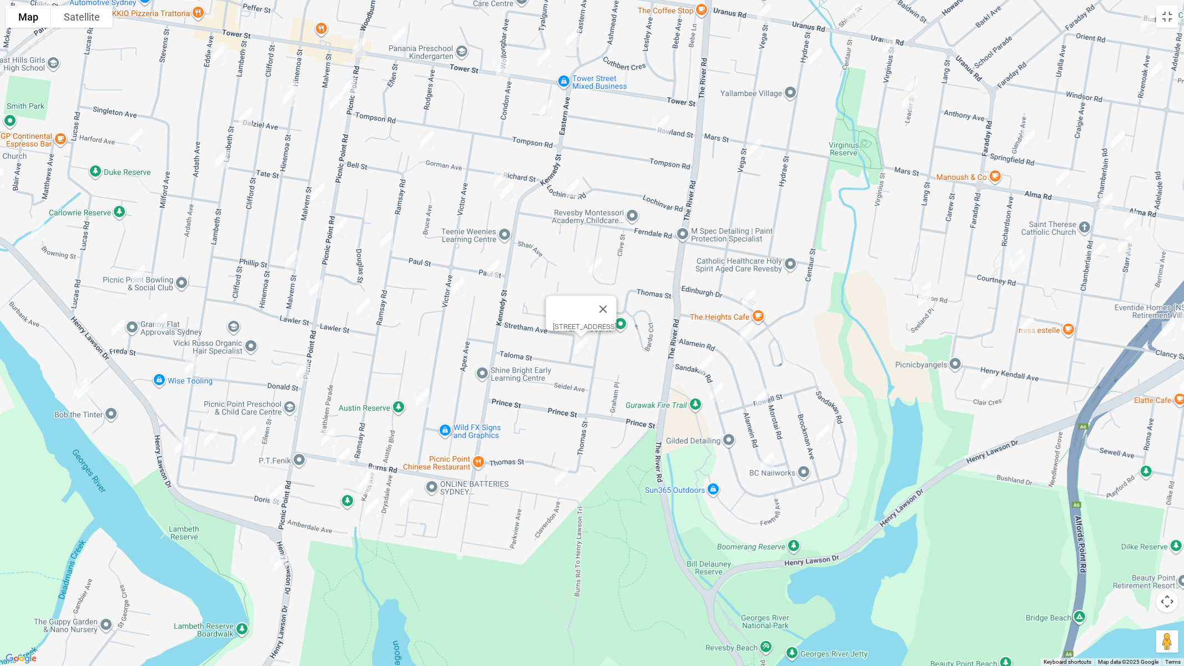
click at [561, 476] on img "14 Burns Road, PICNIC POINT NSW 2213" at bounding box center [562, 478] width 22 height 28
click at [748, 303] on img "25A Edinburgh Drive, REVESBY HEIGHTS NSW 2212" at bounding box center [749, 299] width 22 height 28
click at [744, 334] on img "27A Morotai Road, REVESBY HEIGHTS NSW 2212" at bounding box center [746, 334] width 22 height 28
drag, startPoint x: 699, startPoint y: 365, endPoint x: 710, endPoint y: 378, distance: 16.6
click at [700, 365] on img "9 Sandakan Road, REVESBY HEIGHTS NSW 2212" at bounding box center [706, 364] width 22 height 28
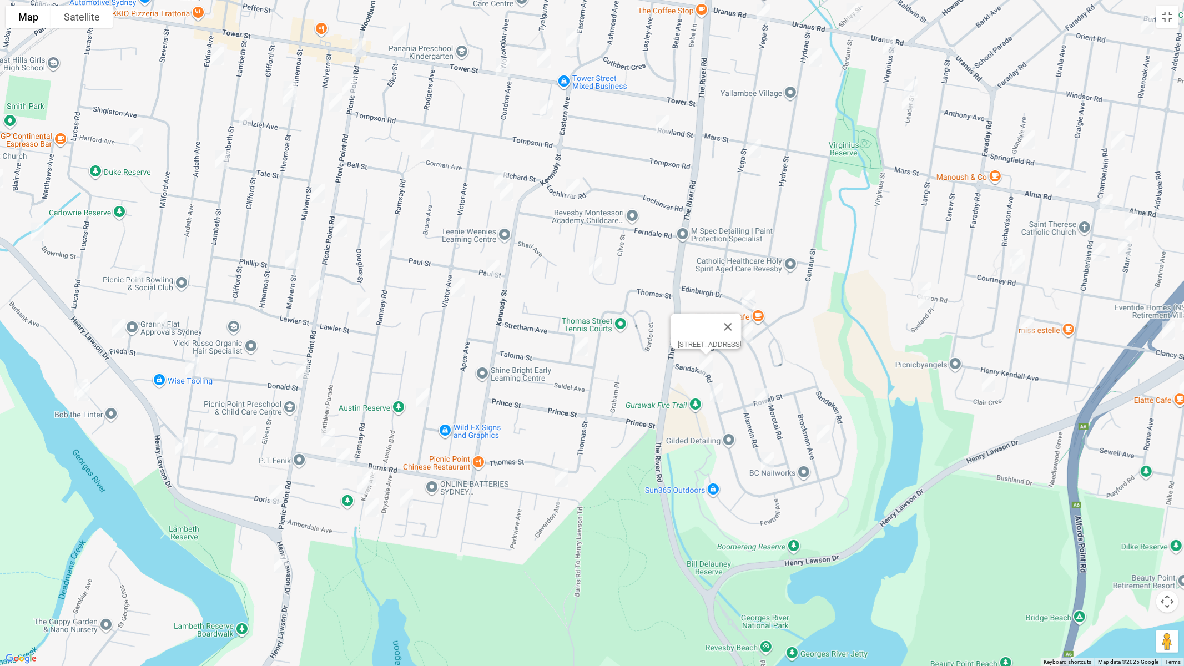
drag, startPoint x: 716, startPoint y: 395, endPoint x: 738, endPoint y: 395, distance: 22.8
click at [716, 395] on img "23 Sandakan Road, REVESBY HEIGHTS NSW 2212" at bounding box center [717, 393] width 22 height 28
click at [759, 399] on img "11 Rowell Street, REVESBY HEIGHTS NSW 2212" at bounding box center [761, 398] width 22 height 28
click at [765, 459] on img "61A Alamein Road, REVESBY HEIGHTS NSW 2212" at bounding box center [768, 462] width 22 height 28
click at [803, 411] on button "Close" at bounding box center [789, 424] width 27 height 27
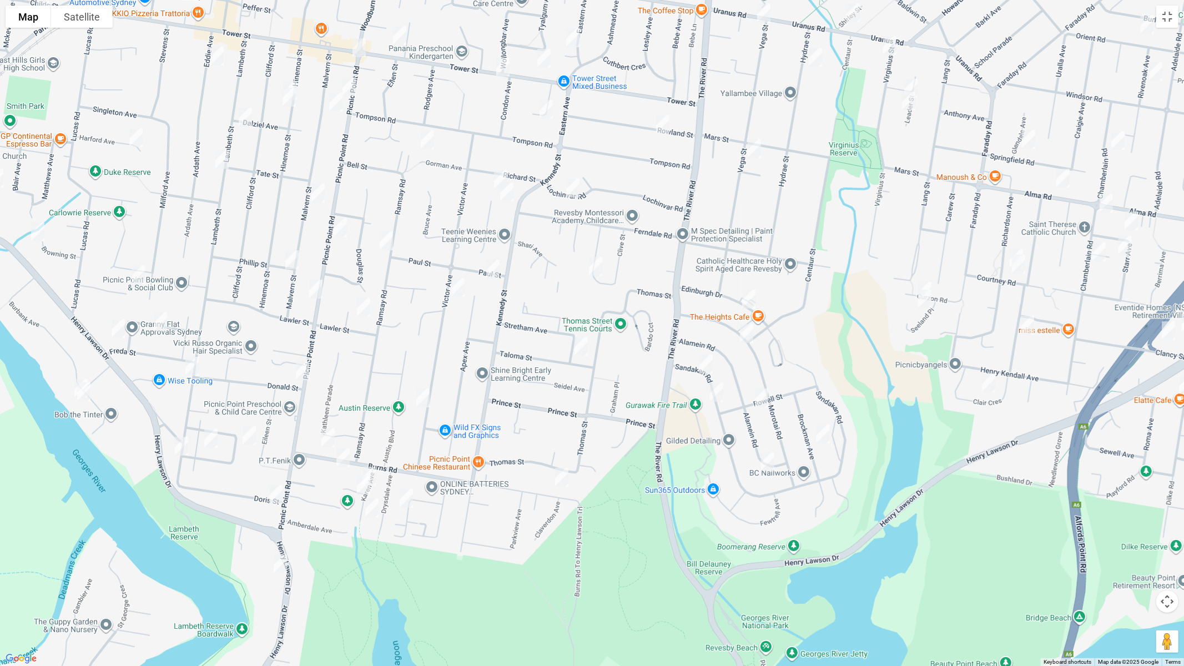
click at [824, 436] on img "23A Brockman Avenue, REVESBY HEIGHTS NSW 2212" at bounding box center [823, 434] width 22 height 28
click at [664, 124] on img "9 Rowland Street, REVESBY NSW 2212" at bounding box center [663, 124] width 22 height 28
click at [754, 148] on img "63 Vega Street, REVESBY NSW 2212" at bounding box center [754, 149] width 22 height 28
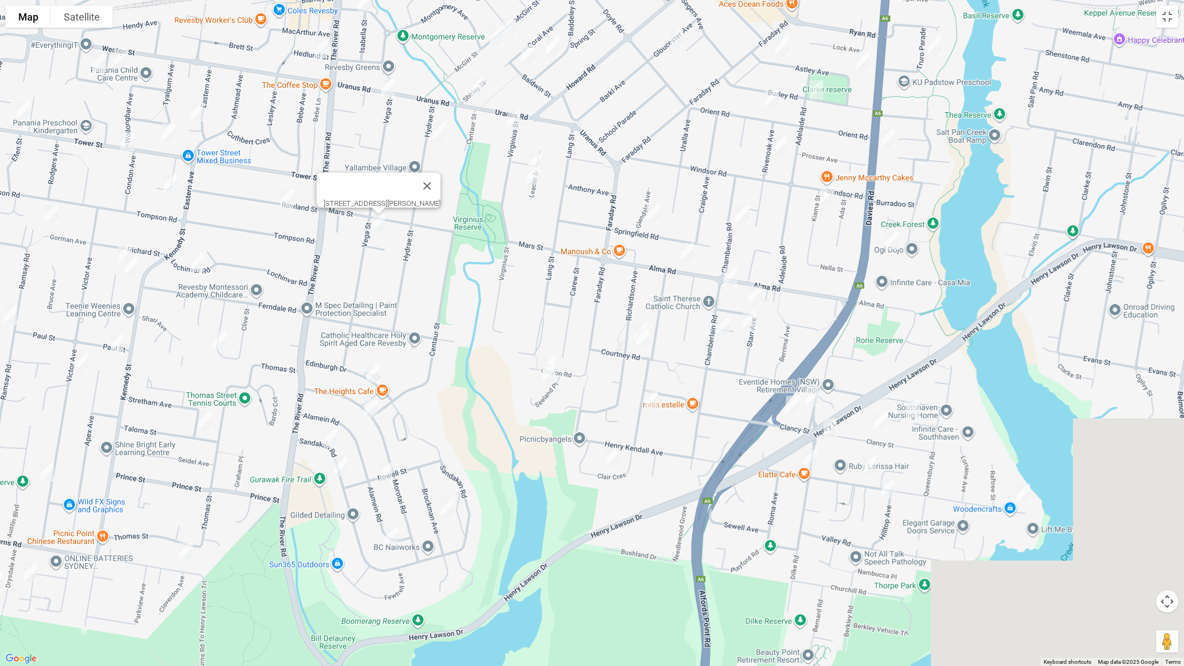
drag, startPoint x: 859, startPoint y: 182, endPoint x: 455, endPoint y: 256, distance: 410.9
click at [456, 258] on div "[STREET_ADDRESS][PERSON_NAME]" at bounding box center [592, 333] width 1184 height 666
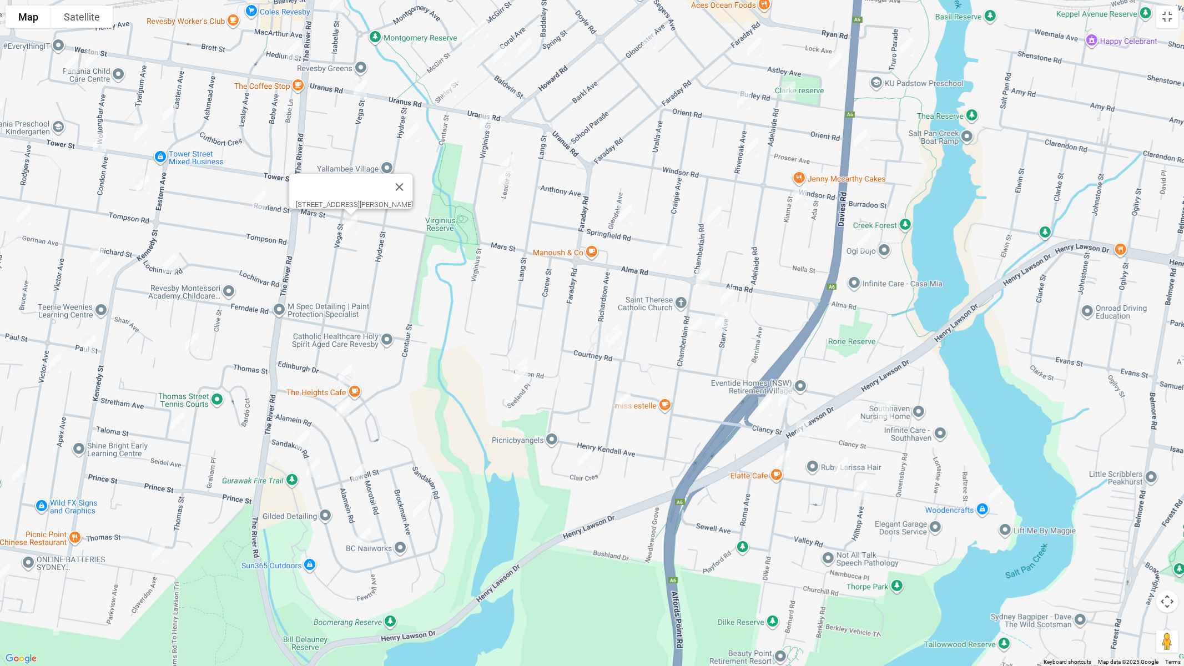
click at [627, 216] on img "22A Springfield Road, PADSTOW NSW 2211" at bounding box center [625, 215] width 22 height 28
click at [709, 215] on img "19b Chamberlain Road, PADSTOW NSW 2211" at bounding box center [714, 216] width 22 height 28
click at [661, 254] on img "112 Alma Road, PADSTOW NSW 2211" at bounding box center [659, 254] width 22 height 28
click at [701, 279] on img "37B Chamberlain Road, PADSTOW NSW 2211" at bounding box center [703, 279] width 22 height 28
click at [725, 298] on img "9 Starr Avenue, PADSTOW NSW 2211" at bounding box center [728, 297] width 22 height 28
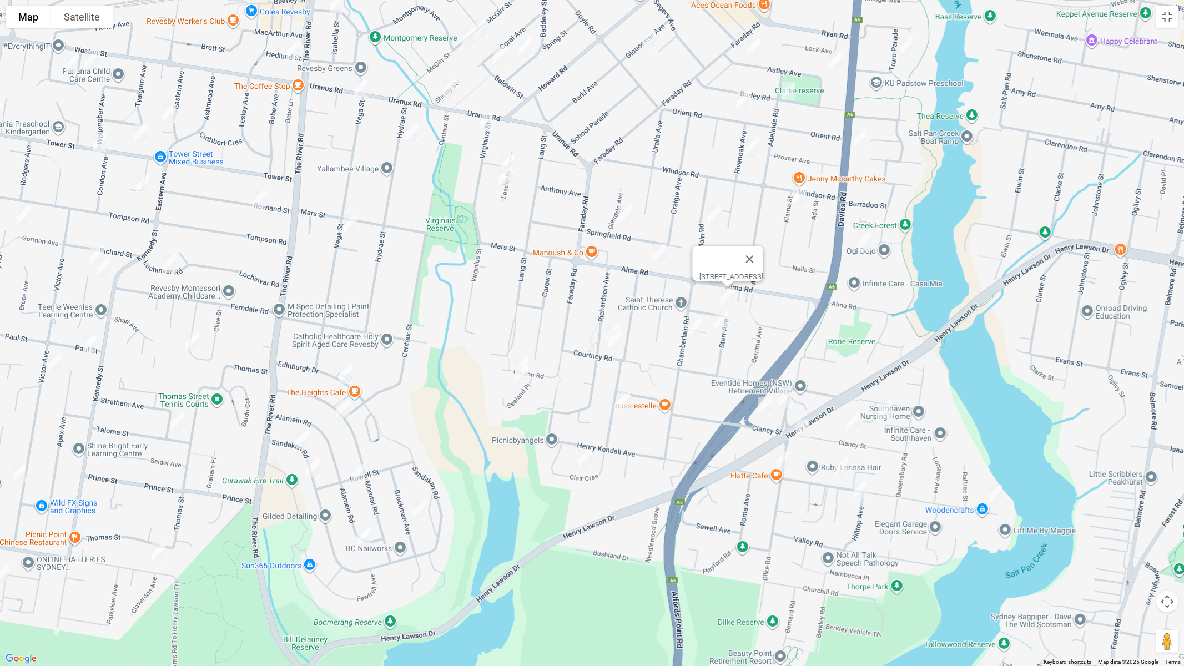
drag, startPoint x: 723, startPoint y: 324, endPoint x: 696, endPoint y: 328, distance: 26.9
click at [722, 324] on img "8A Starr Avenue, PADSTOW NSW 2211" at bounding box center [722, 321] width 22 height 28
click at [696, 328] on img "51 Chamberlain Road, PADSTOW NSW 2211" at bounding box center [695, 328] width 22 height 28
click at [609, 321] on img "29a Richardson Avenue, PADSTOW NSW 2211" at bounding box center [613, 334] width 22 height 28
click at [614, 340] on img "104C Courtney Road, PADSTOW NSW 2211" at bounding box center [615, 340] width 22 height 28
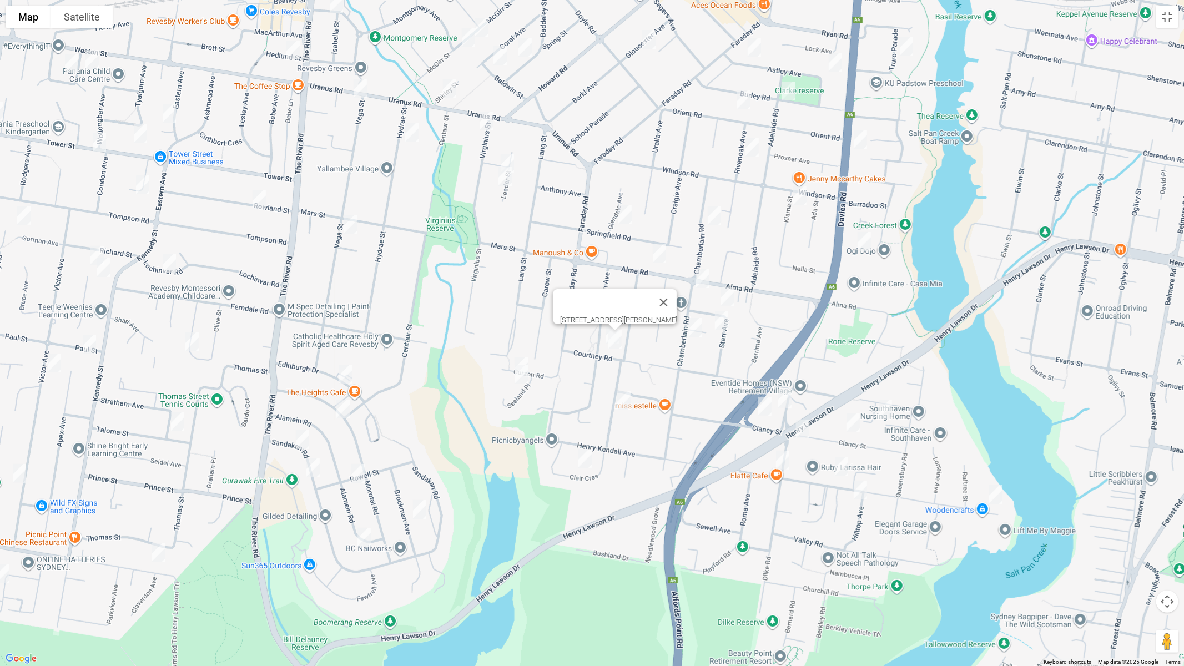
click at [521, 354] on img "13A Curzon Road, PADSTOW HEIGHTS NSW 2211" at bounding box center [521, 367] width 22 height 28
click at [520, 378] on img "4 Seeland Place, PADSTOW HEIGHTS NSW 2211" at bounding box center [521, 375] width 22 height 28
click at [626, 405] on img "17 Connolly Avenue, PADSTOW HEIGHTS NSW 2211" at bounding box center [624, 401] width 22 height 28
click at [586, 457] on img "12 Clair Crescent, PADSTOW HEIGHTS NSW 2211" at bounding box center [585, 459] width 22 height 28
click at [784, 396] on img "33 Dilke Road, PADSTOW HEIGHTS NSW 2211" at bounding box center [785, 399] width 22 height 28
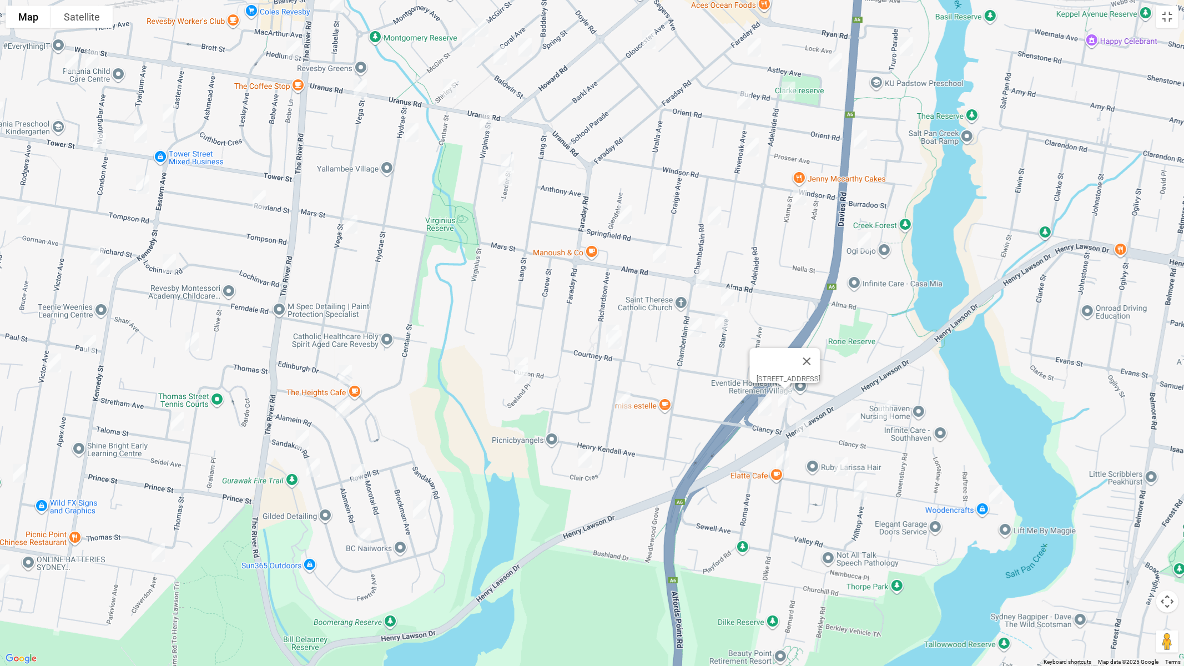
click at [764, 405] on img "54 Clancy Street, PADSTOW HEIGHTS NSW 2211" at bounding box center [765, 406] width 22 height 28
click at [802, 427] on img "47 Clancy Street, PADSTOW HEIGHTS NSW 2211" at bounding box center [803, 429] width 22 height 28
click at [778, 461] on img "51 Dilke Road, PADSTOW HEIGHTS NSW 2211" at bounding box center [783, 460] width 22 height 28
click at [818, 420] on button "Close" at bounding box center [804, 423] width 27 height 27
click at [888, 414] on img "9 Mc Intosh Avenue, PADSTOW HEIGHTS NSW 2211" at bounding box center [885, 410] width 22 height 28
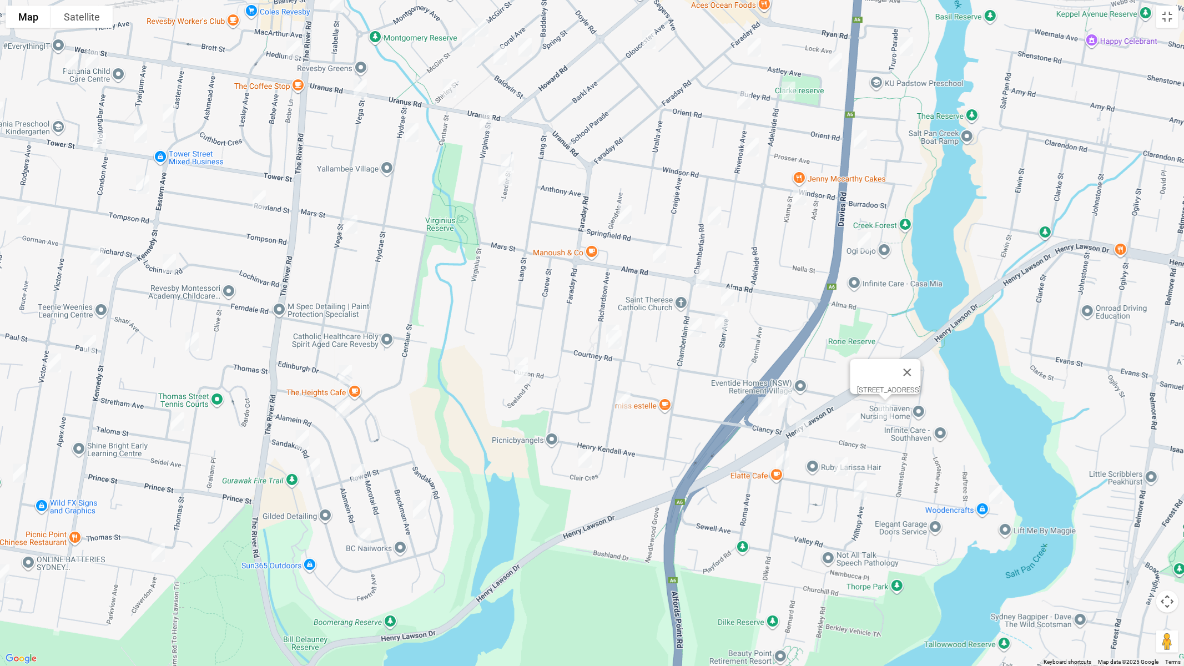
click at [853, 422] on img "26 Clancy Street, PADSTOW HEIGHTS NSW 2211" at bounding box center [853, 423] width 22 height 28
click at [842, 465] on img "1/70 Villiers Road, PADSTOW HEIGHTS NSW 2211" at bounding box center [841, 467] width 22 height 28
click at [864, 490] on img "19 Hilltop Avenue, PADSTOW HEIGHTS NSW 2211" at bounding box center [860, 490] width 22 height 28
click at [995, 497] on img "14 Villiers Road, PADSTOW HEIGHTS NSW 2211" at bounding box center [996, 495] width 22 height 28
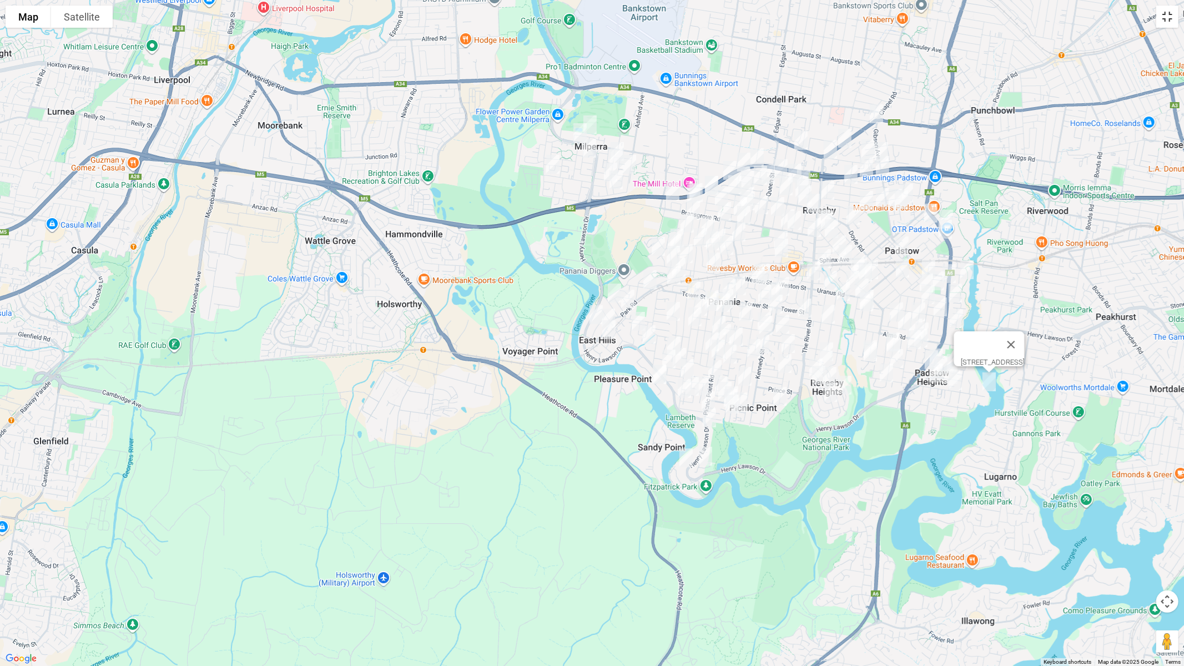
click at [1164, 17] on button "Toggle fullscreen view" at bounding box center [1167, 17] width 22 height 22
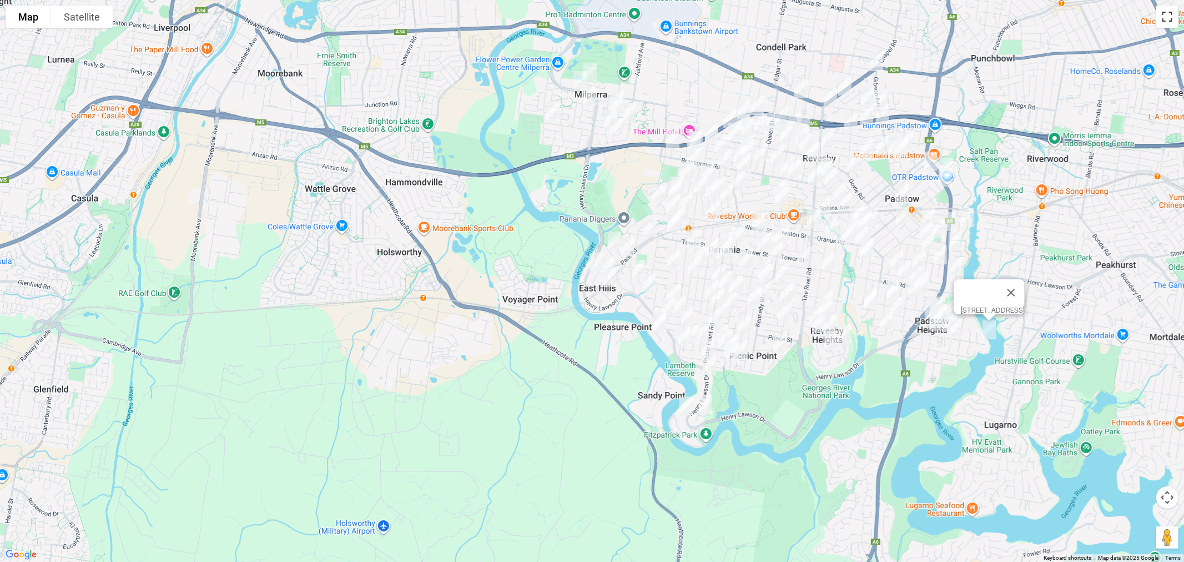
scroll to position [7531, 0]
